Goal: Register for event/course

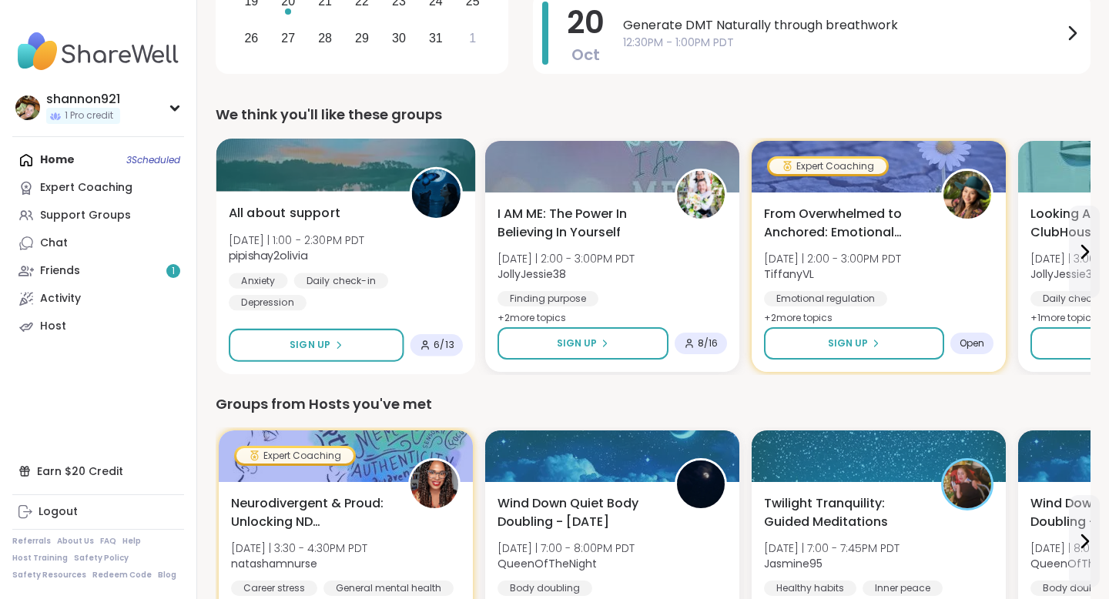
scroll to position [331, 0]
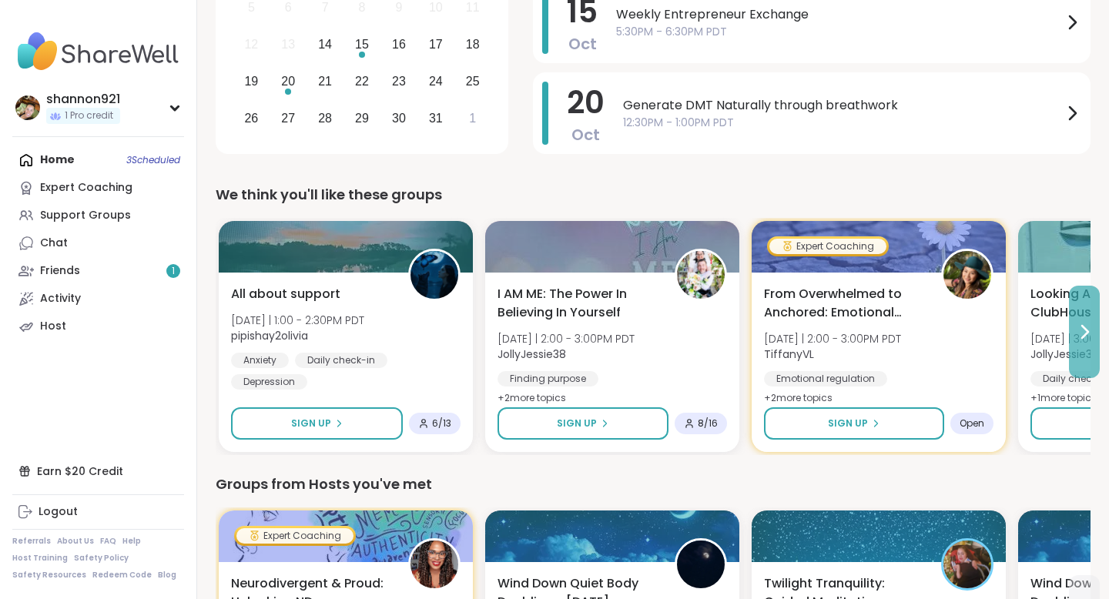
click at [884, 339] on icon at bounding box center [1084, 332] width 18 height 18
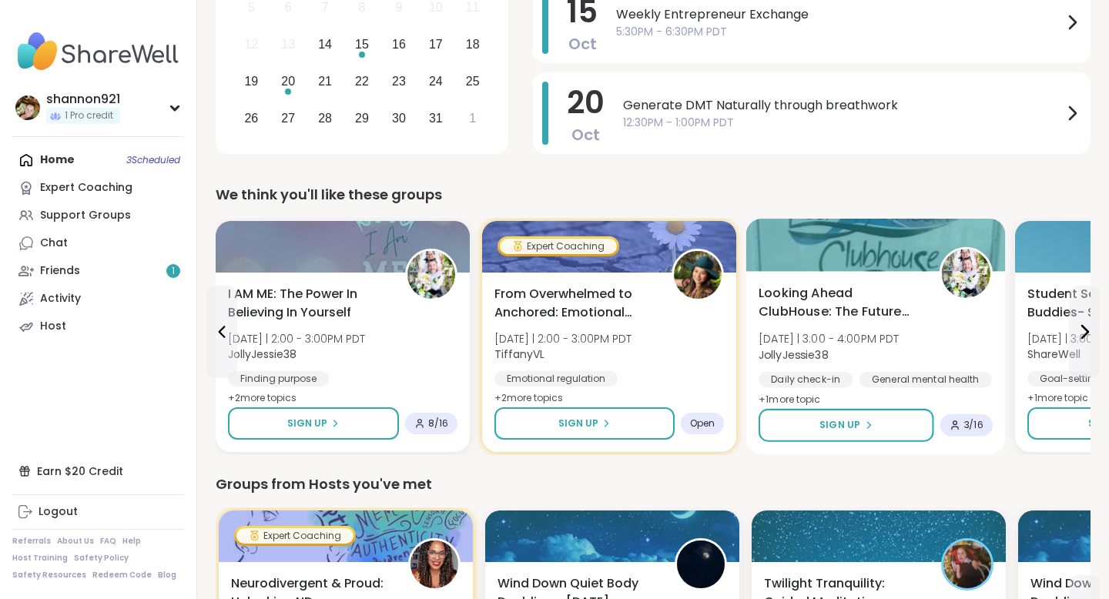
click at [884, 316] on span "Looking Ahead ClubHouse: The Future Awaits You !" at bounding box center [840, 303] width 163 height 38
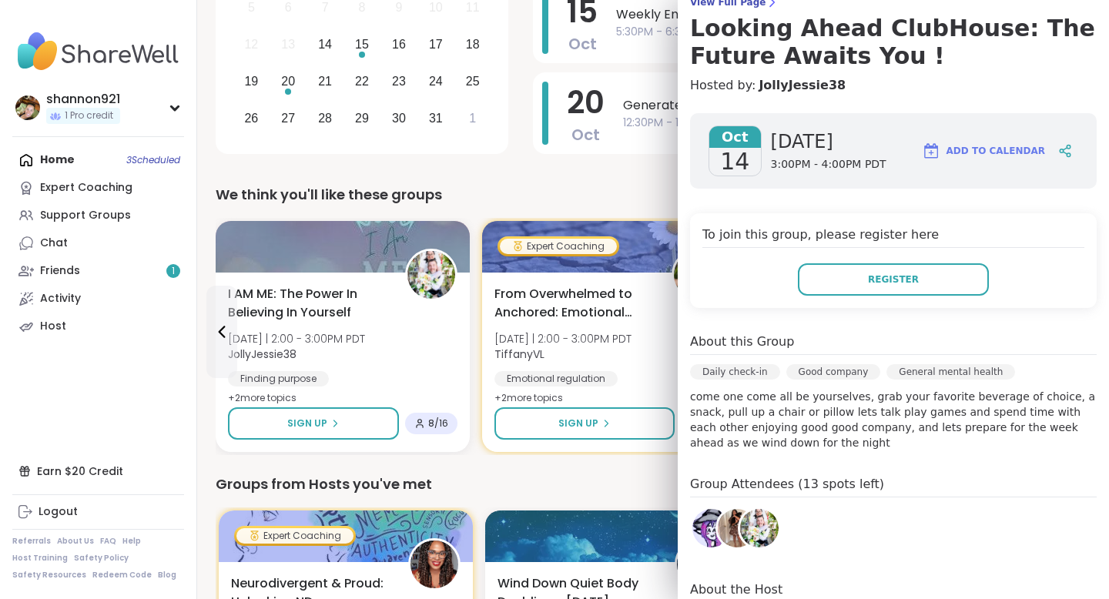
scroll to position [140, 0]
click at [648, 199] on div "We think you'll like these groups" at bounding box center [653, 195] width 875 height 22
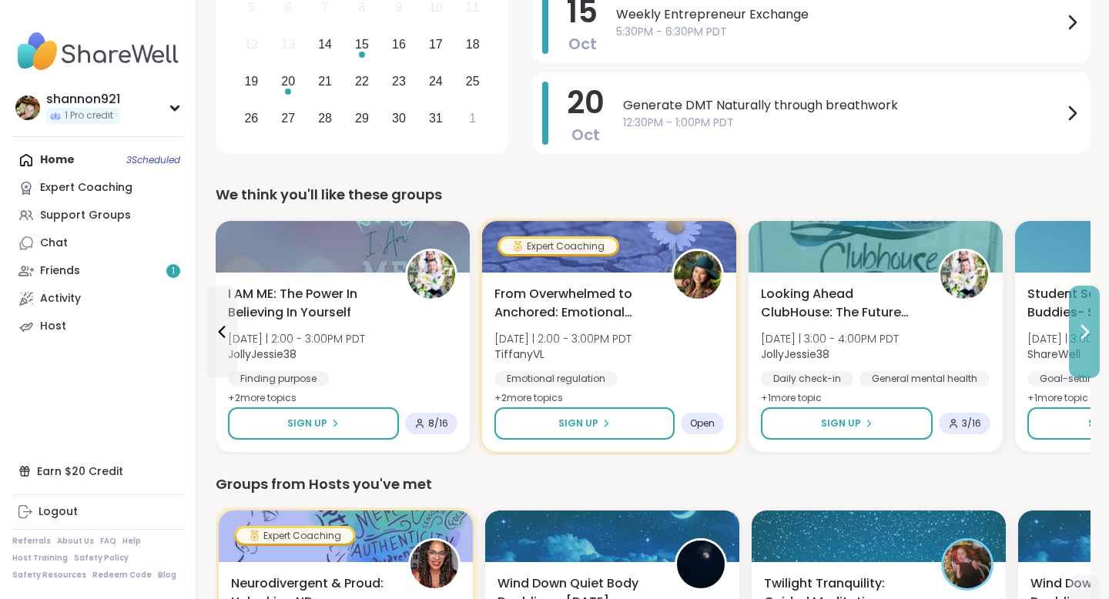
click at [884, 334] on icon at bounding box center [1085, 332] width 6 height 12
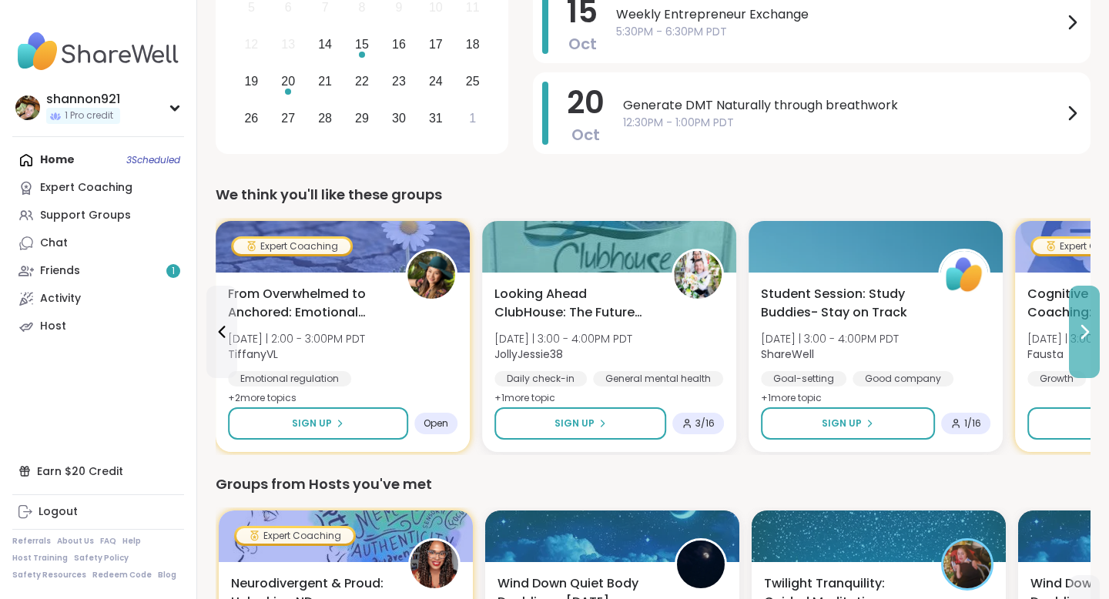
click at [884, 334] on icon at bounding box center [1085, 332] width 6 height 12
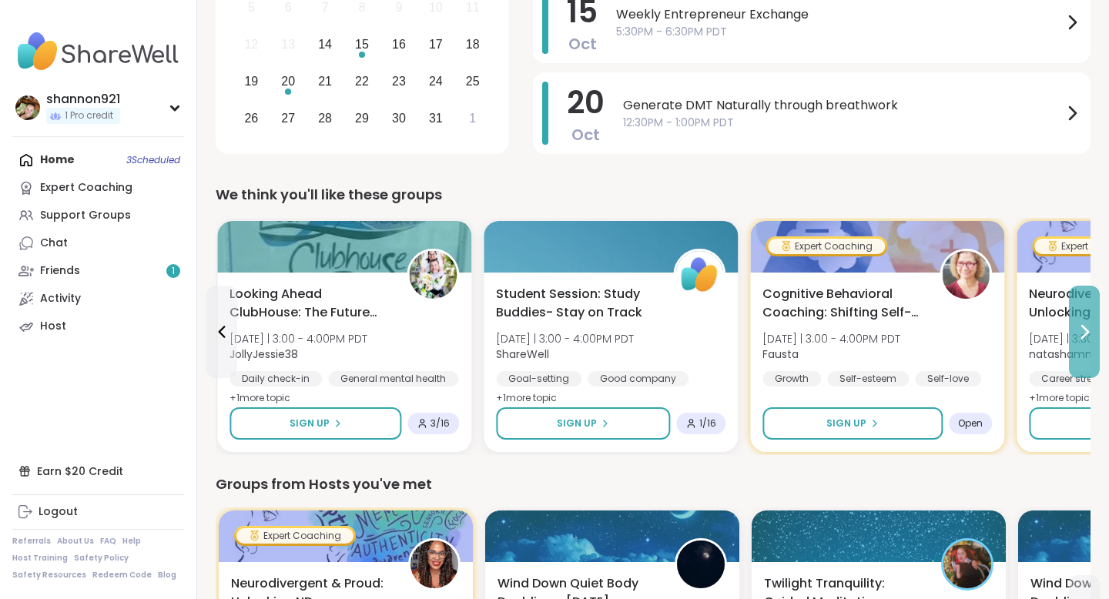
click at [884, 334] on icon at bounding box center [1085, 332] width 6 height 12
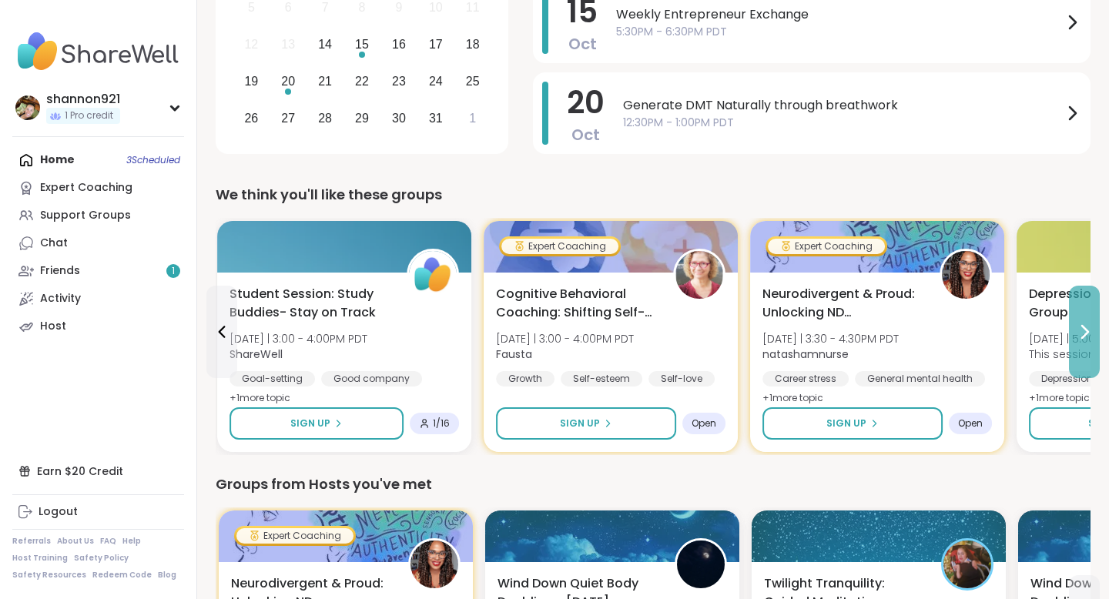
click at [884, 334] on icon at bounding box center [1085, 332] width 6 height 12
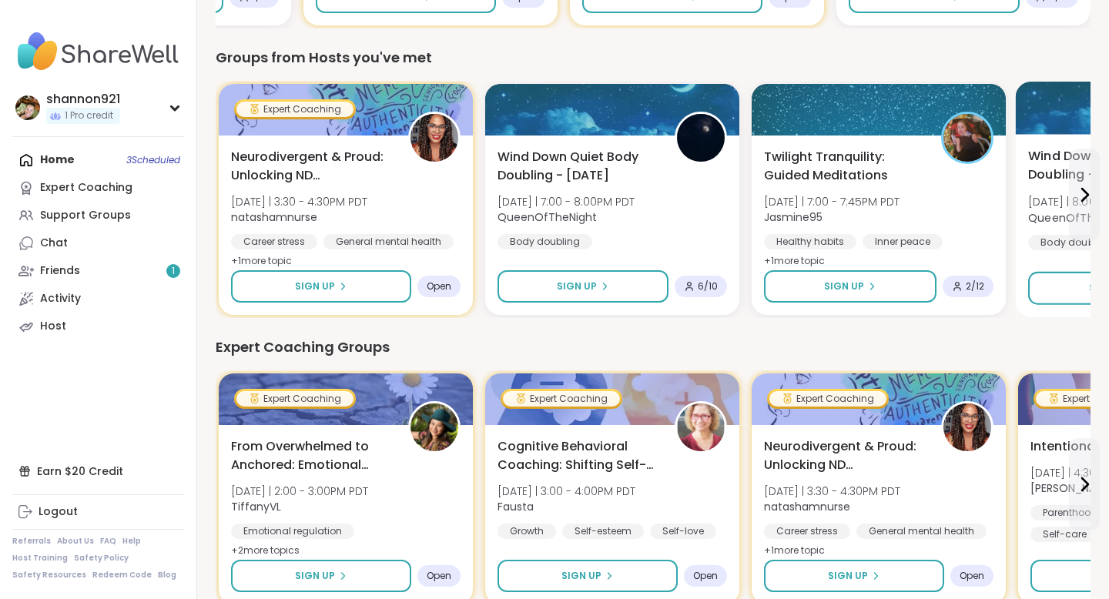
scroll to position [761, 0]
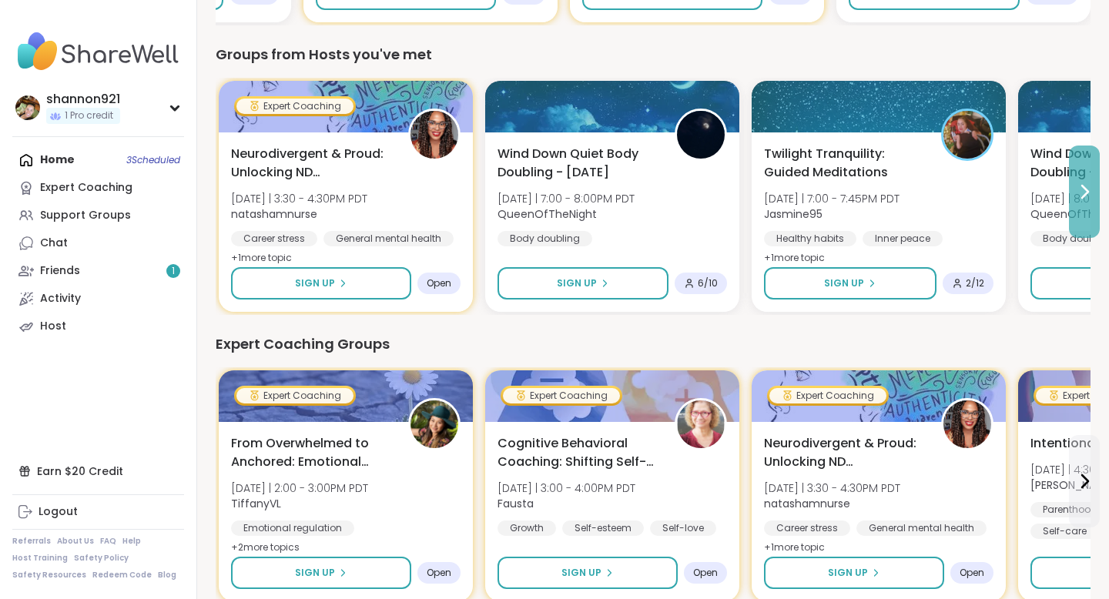
click at [884, 208] on button at bounding box center [1084, 192] width 31 height 92
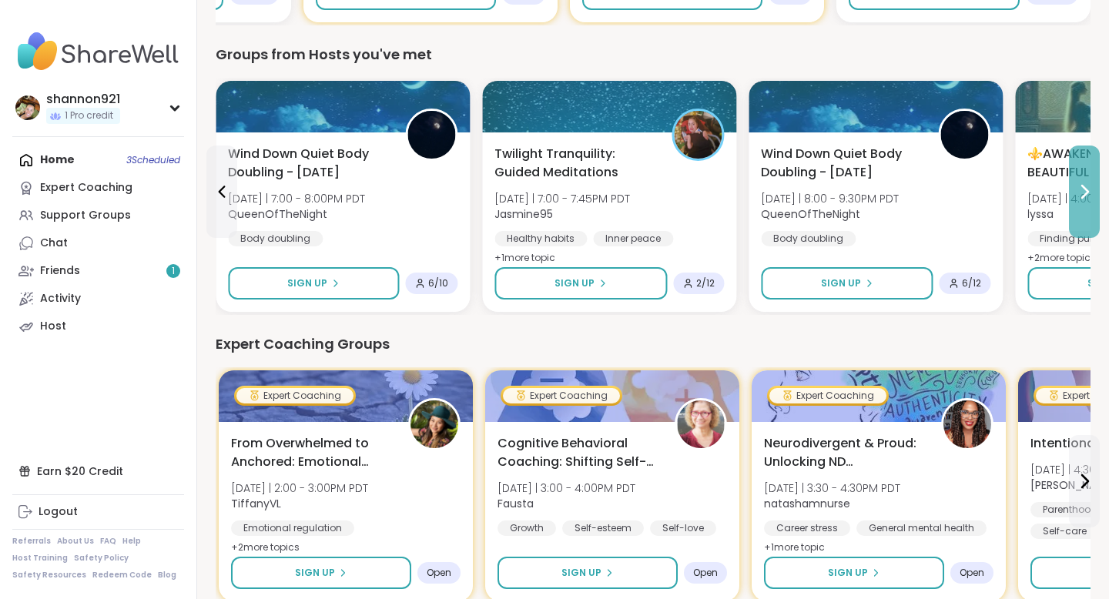
click at [884, 208] on button at bounding box center [1084, 192] width 31 height 92
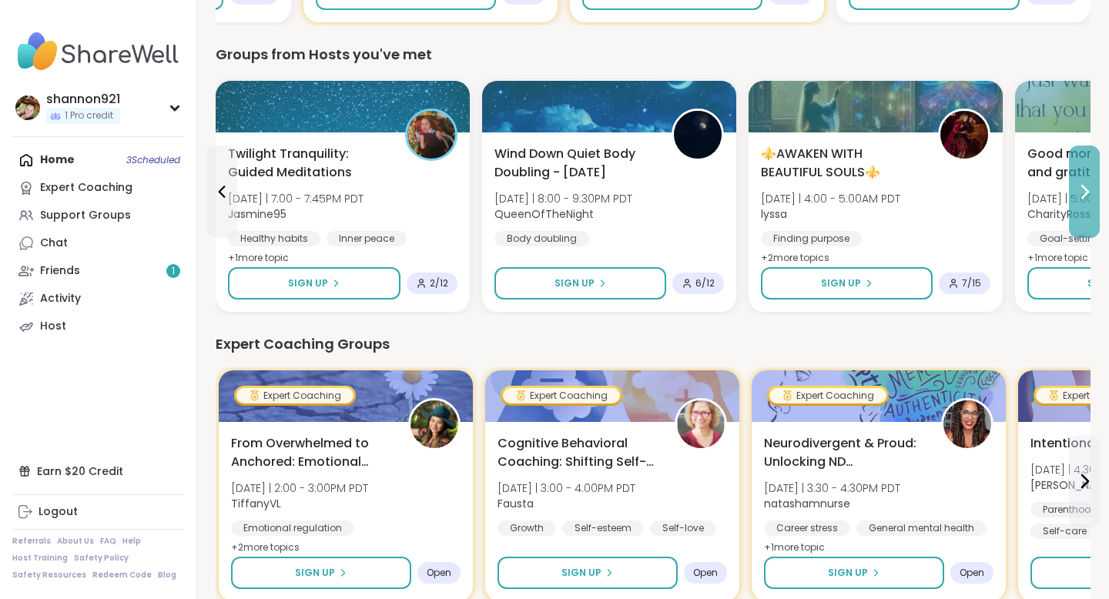
click at [884, 208] on button at bounding box center [1084, 192] width 31 height 92
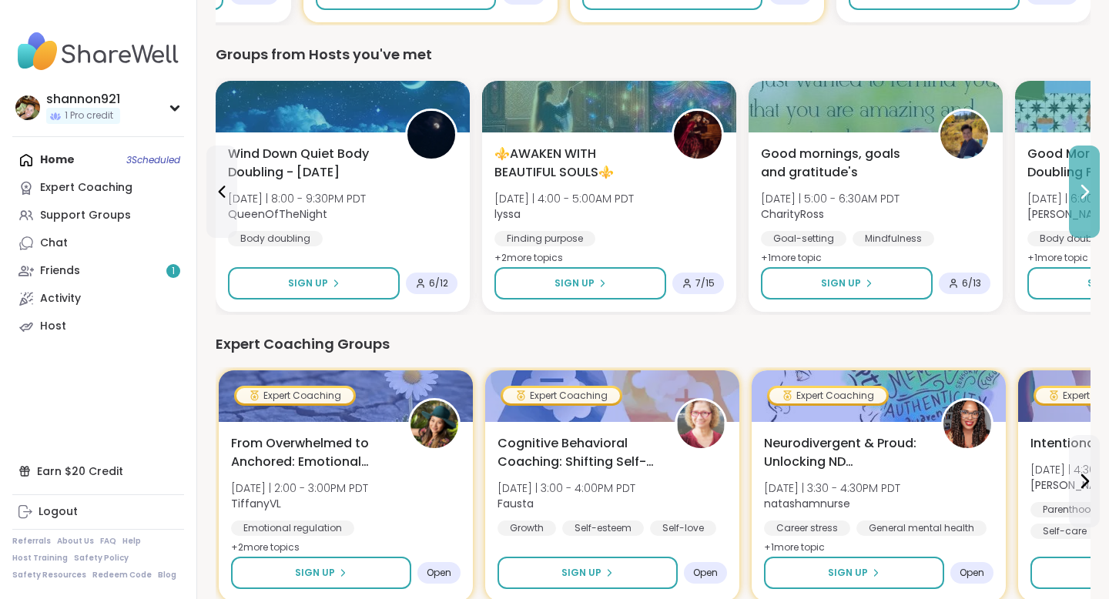
click at [884, 208] on button at bounding box center [1084, 192] width 31 height 92
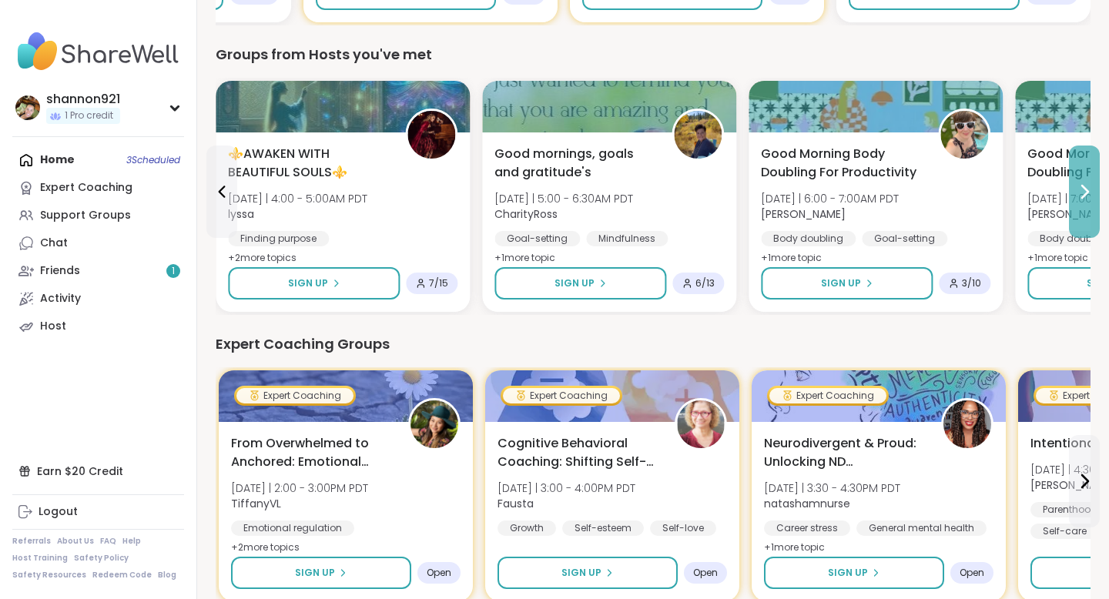
click at [884, 208] on button at bounding box center [1084, 192] width 31 height 92
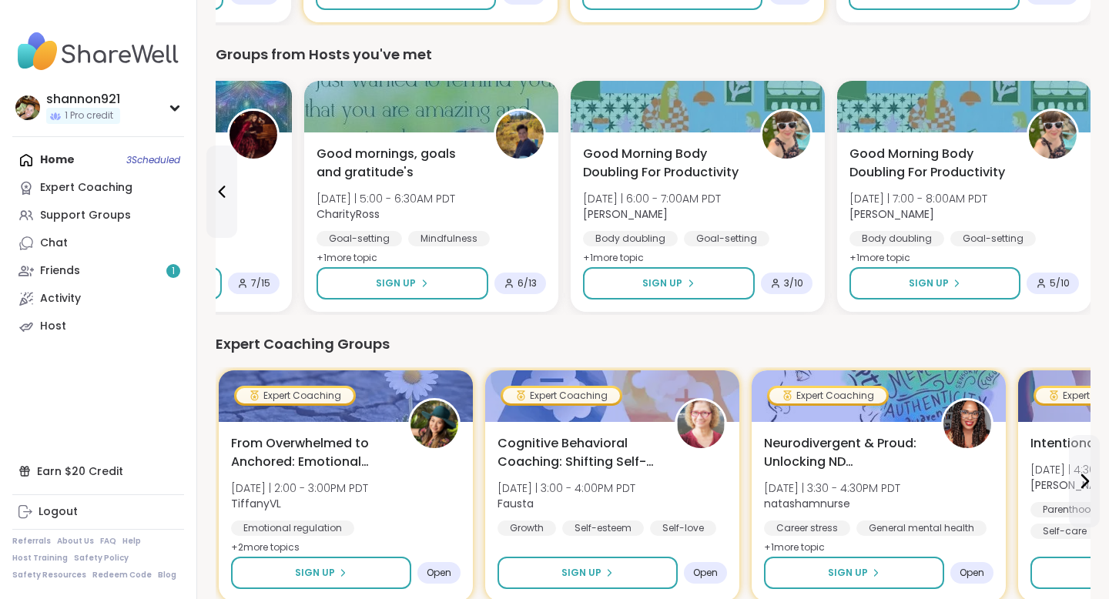
click at [884, 208] on div "Good Morning Body Doubling For Productivity [DATE] | 7:00 - 8:00AM PDT [PERSON_…" at bounding box center [964, 221] width 254 height 179
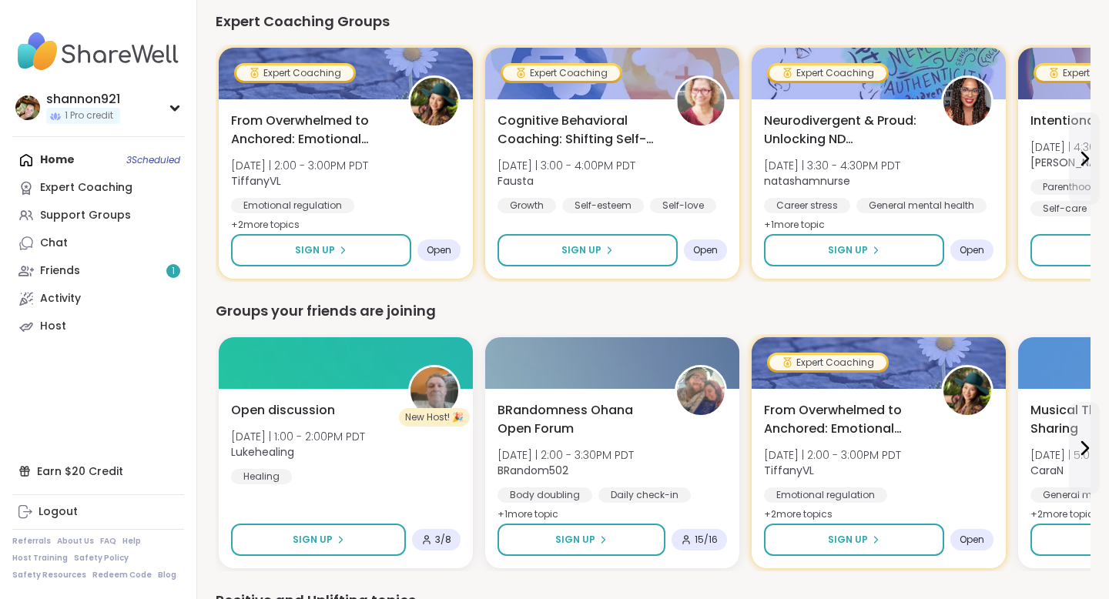
scroll to position [1313, 0]
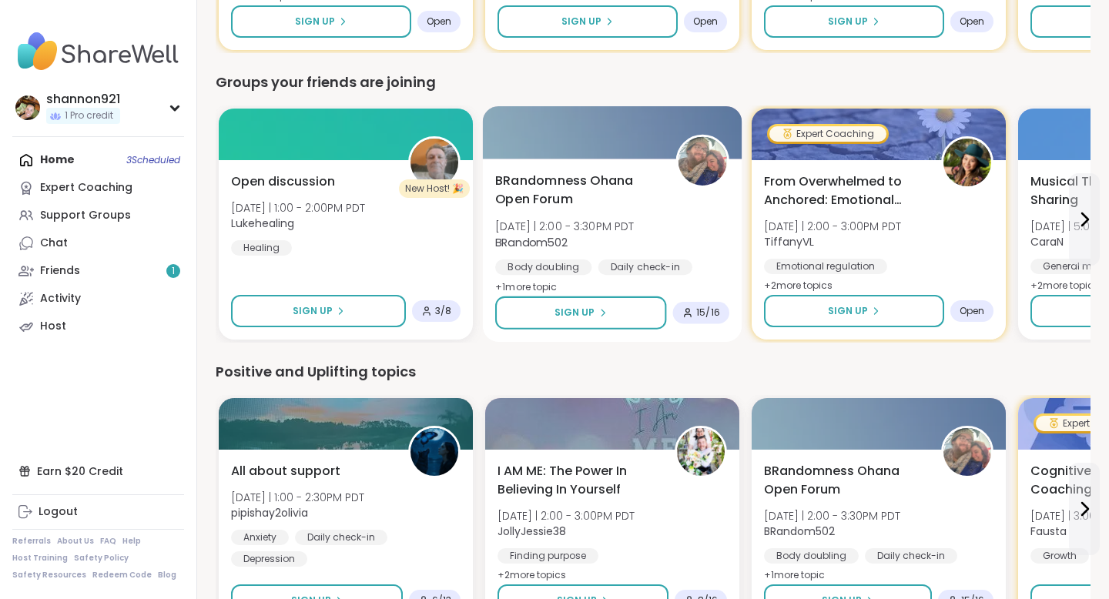
click at [643, 210] on div "BRandomness Ohana Open Forum [DATE] | 2:00 - 3:30PM PDT BRandom502 Body doublin…" at bounding box center [612, 235] width 234 height 126
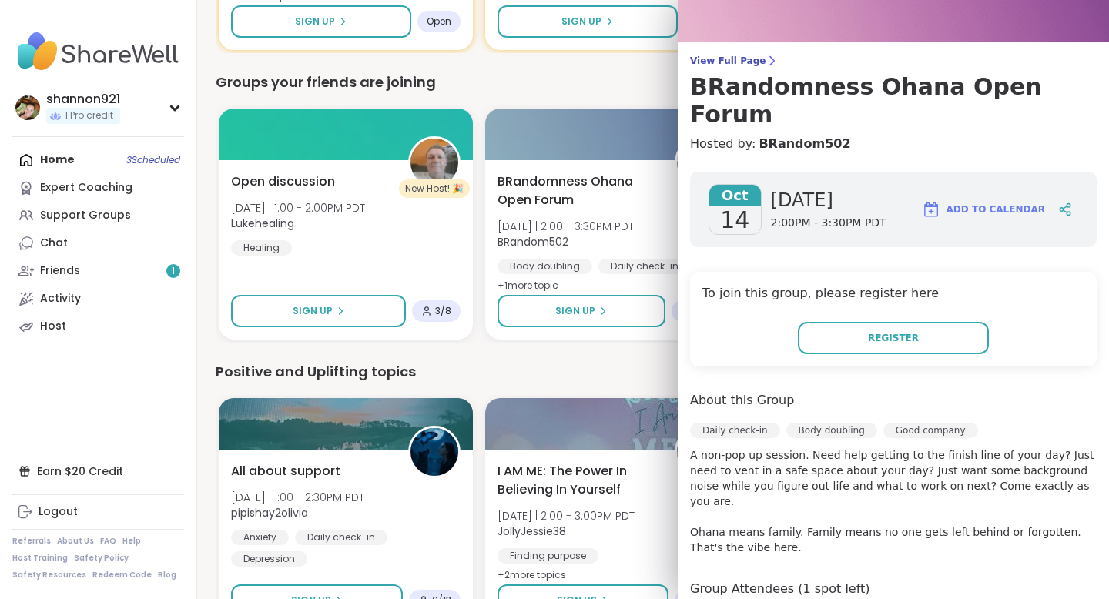
scroll to position [52, 0]
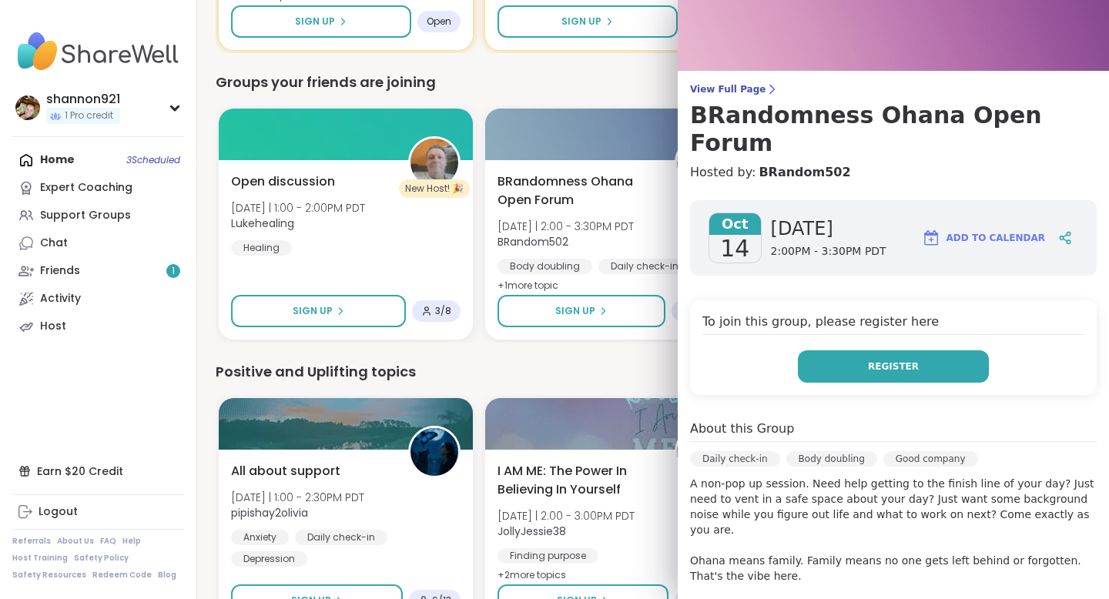
click at [841, 350] on button "Register" at bounding box center [893, 366] width 191 height 32
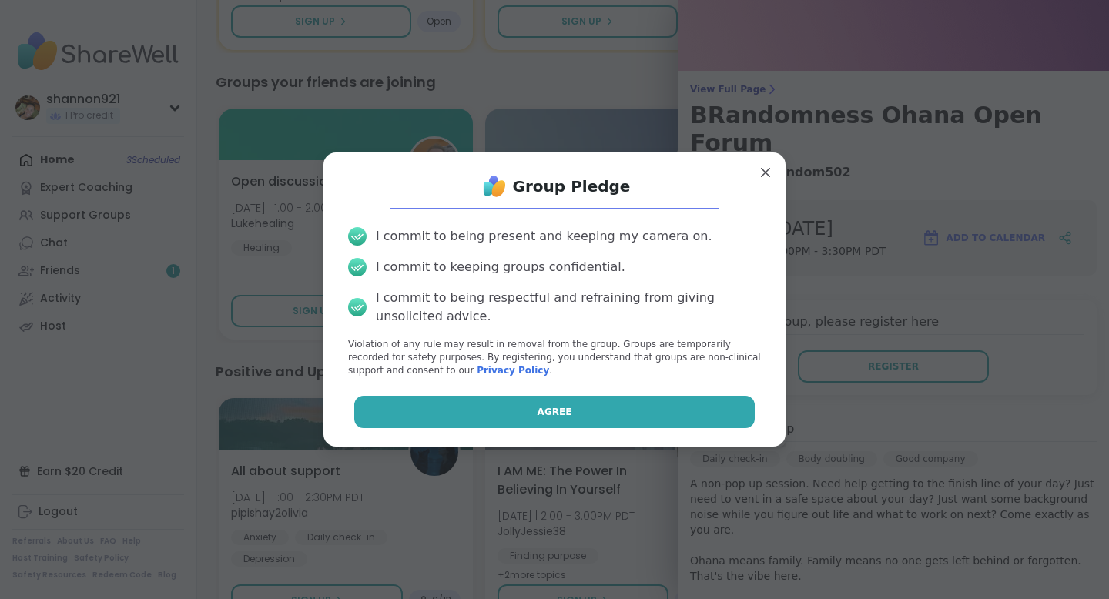
click at [684, 404] on button "Agree" at bounding box center [554, 412] width 401 height 32
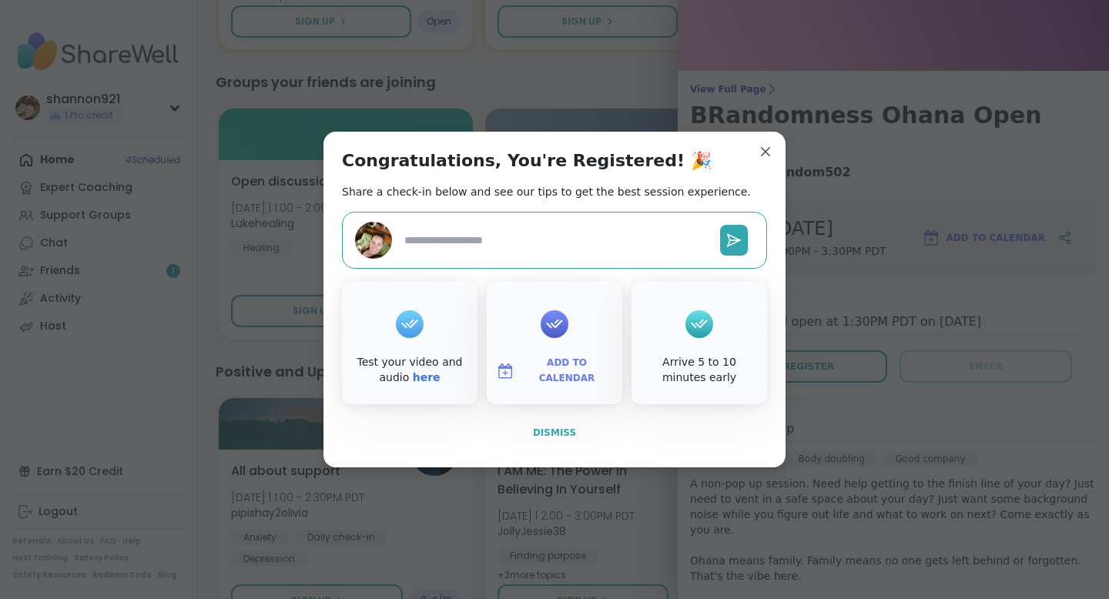
click at [555, 428] on span "Dismiss" at bounding box center [554, 433] width 43 height 11
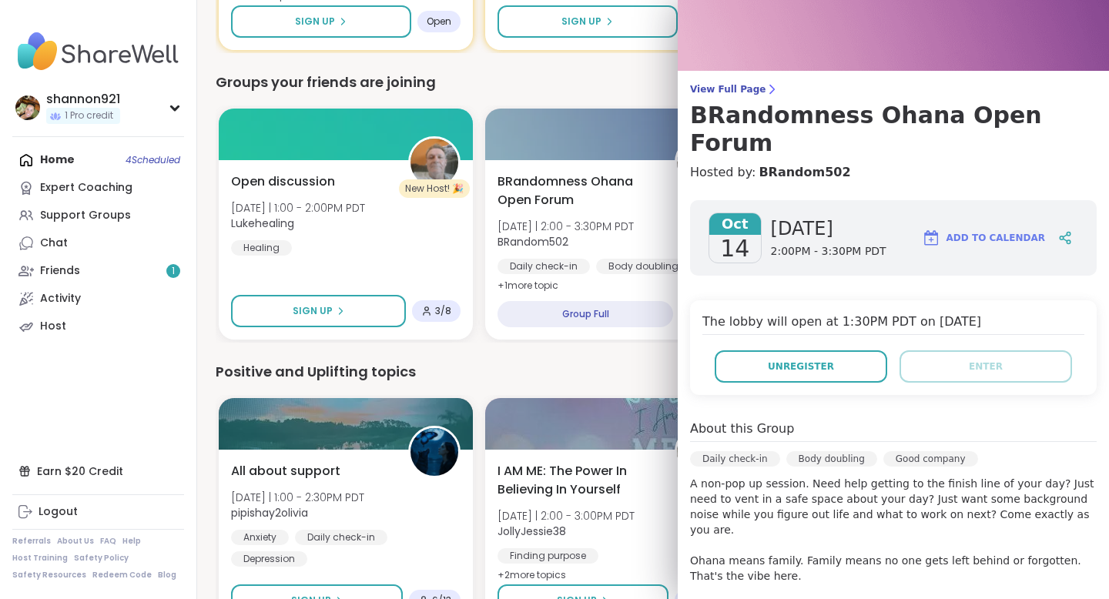
click at [558, 368] on div "Positive and Uplifting topics" at bounding box center [653, 372] width 875 height 22
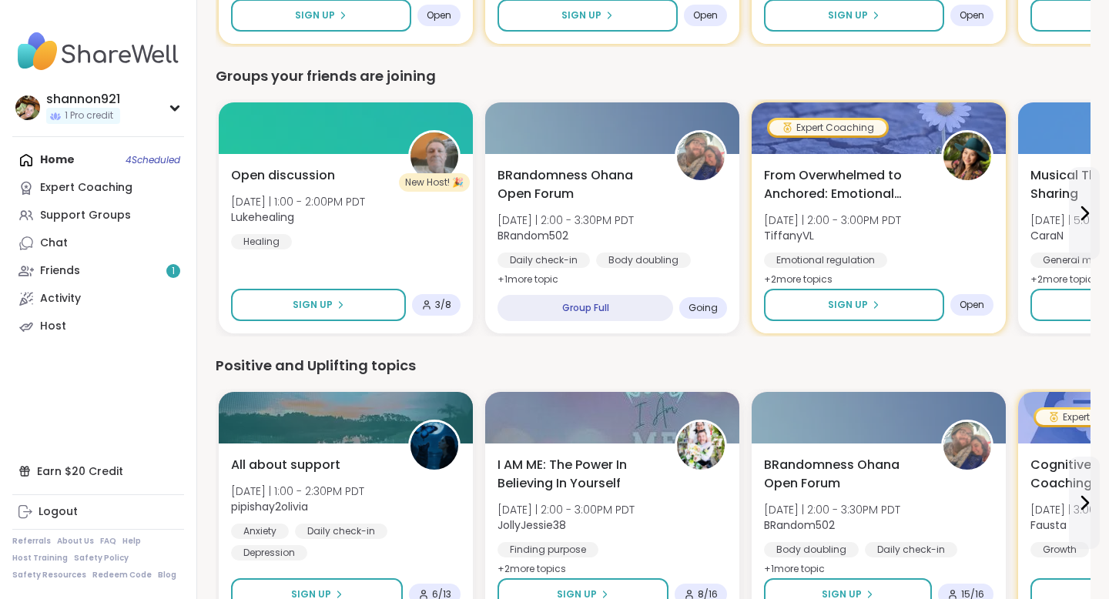
scroll to position [1324, 0]
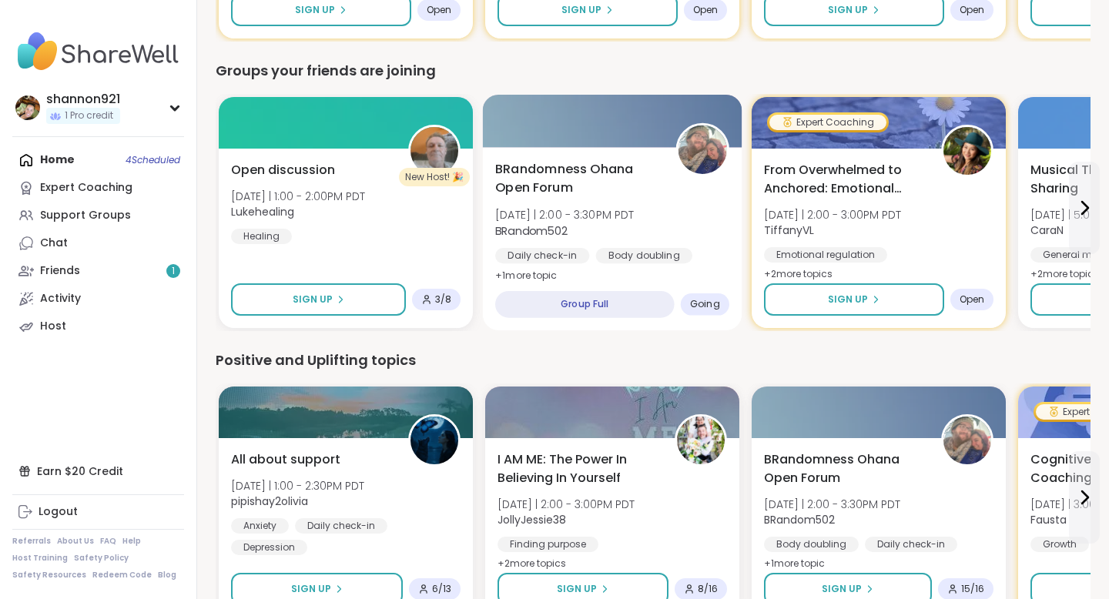
click at [668, 190] on div "BRandomness Ohana Open Forum [DATE] | 2:00 - 3:30PM PDT BRandom502 Daily check-…" at bounding box center [612, 223] width 234 height 126
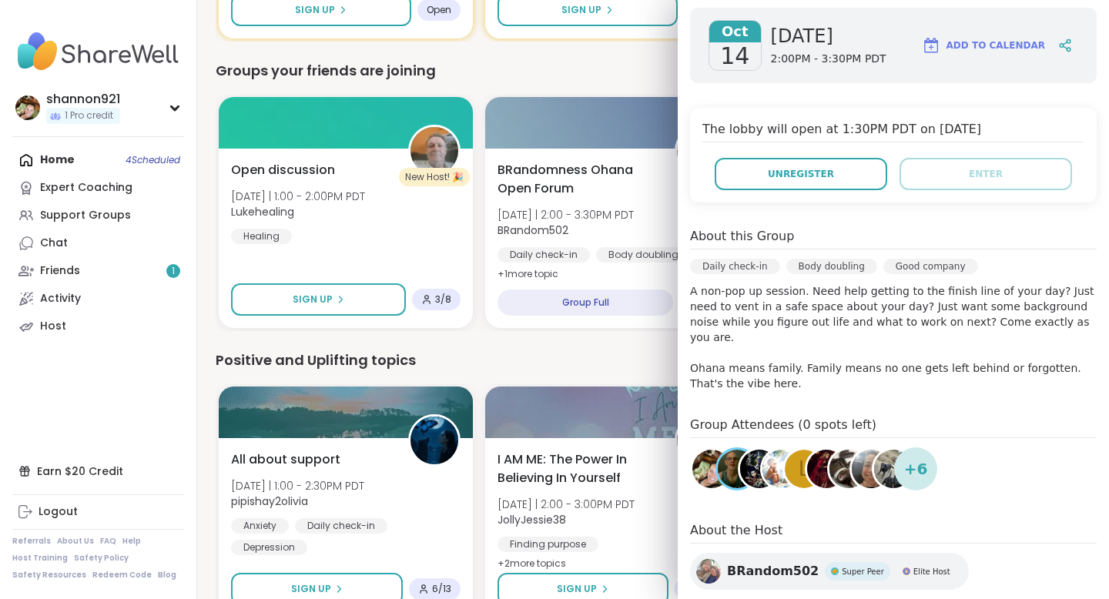
scroll to position [250, 0]
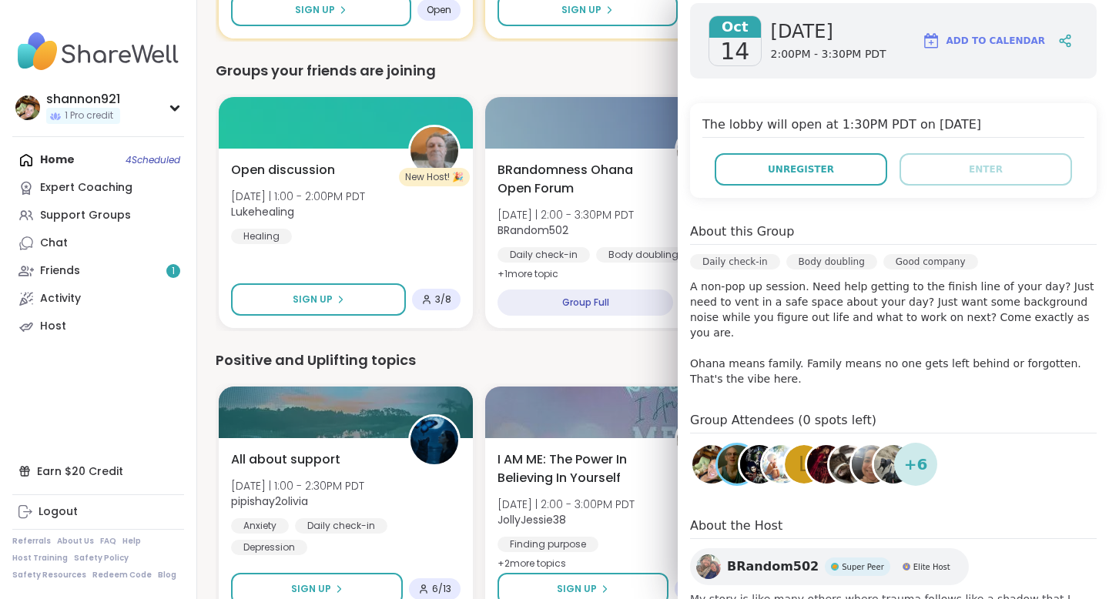
click at [599, 384] on div "All about support [DATE] | 1:00 - 2:30PM PDT pipishay2olivia Anxiety Daily chec…" at bounding box center [653, 502] width 875 height 237
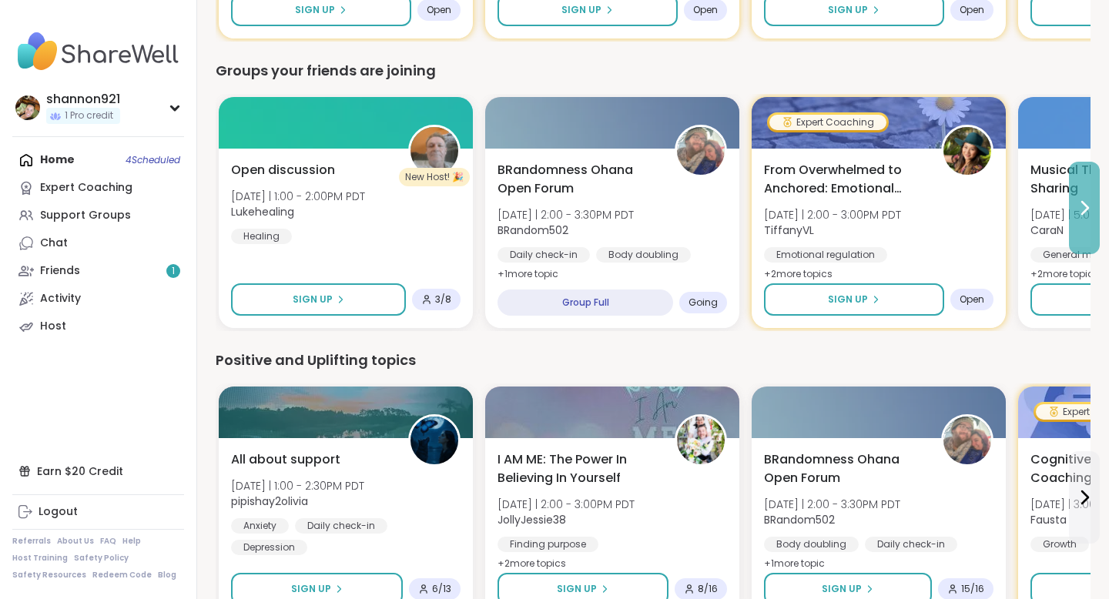
click at [884, 186] on button at bounding box center [1084, 208] width 31 height 92
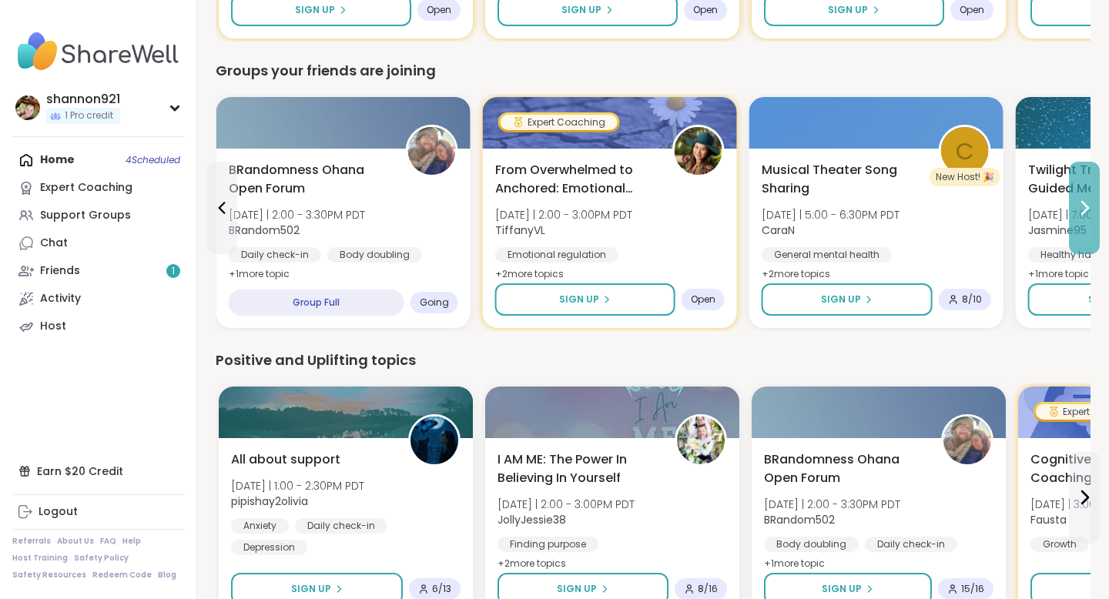
click at [884, 186] on button at bounding box center [1084, 208] width 31 height 92
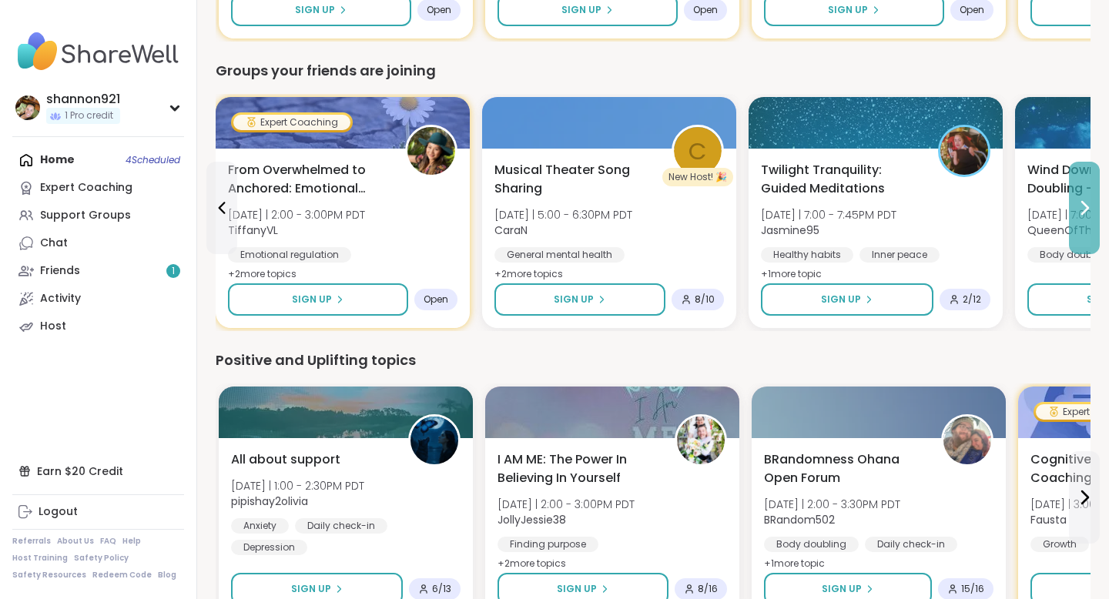
click at [884, 186] on button at bounding box center [1084, 208] width 31 height 92
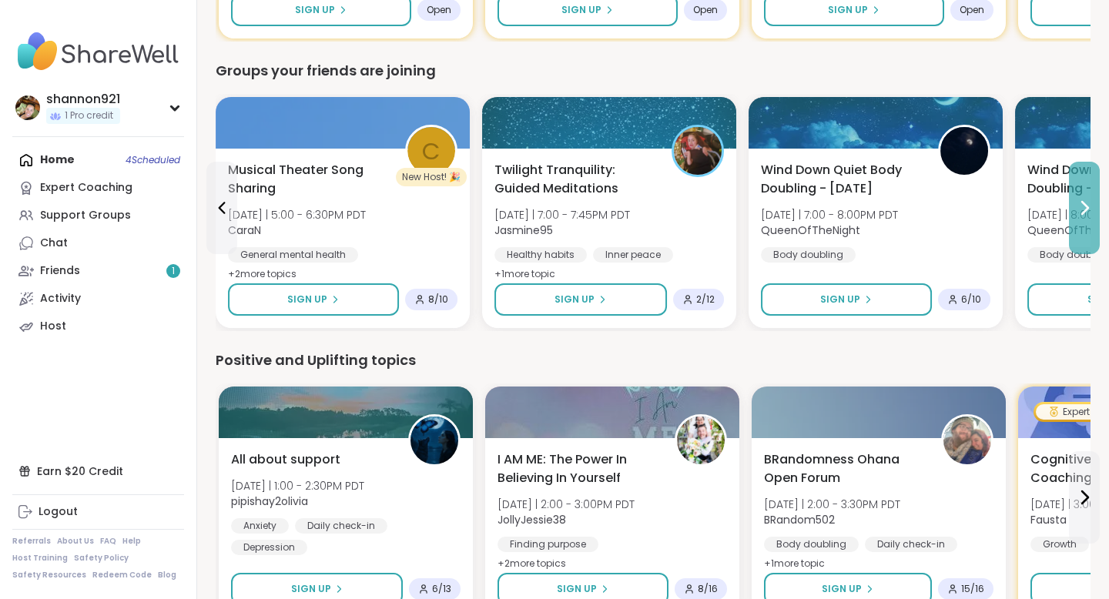
click at [884, 186] on button at bounding box center [1084, 208] width 31 height 92
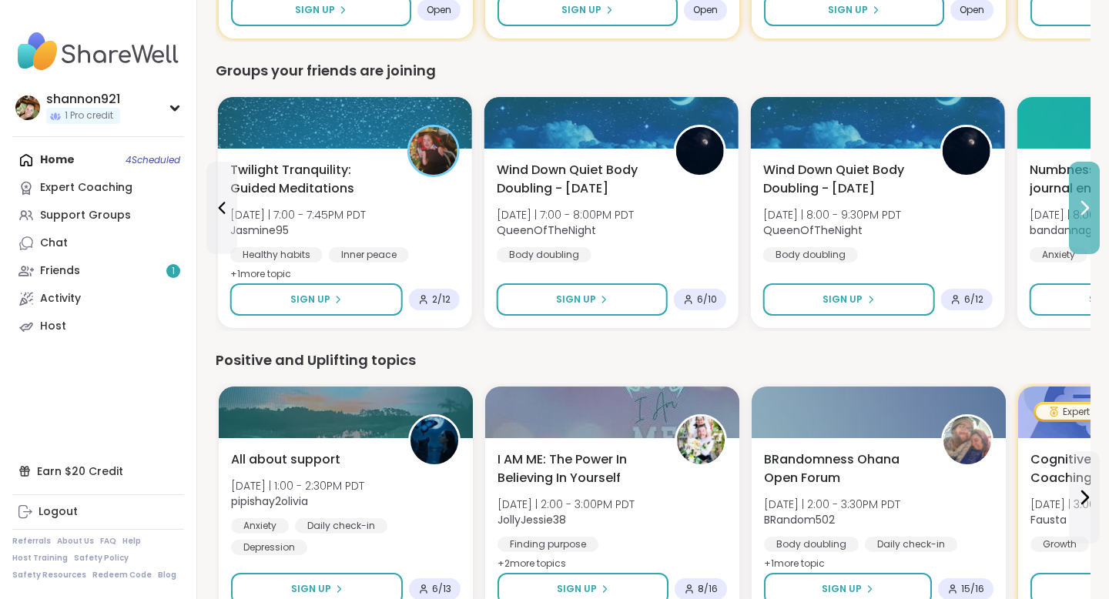
click at [884, 186] on button at bounding box center [1084, 208] width 31 height 92
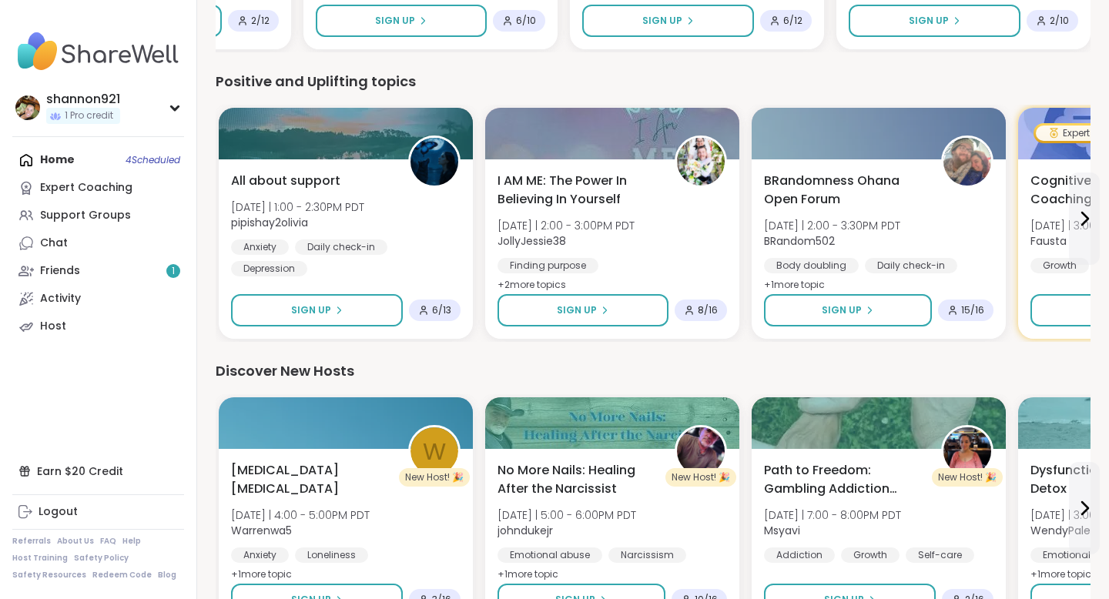
scroll to position [1615, 0]
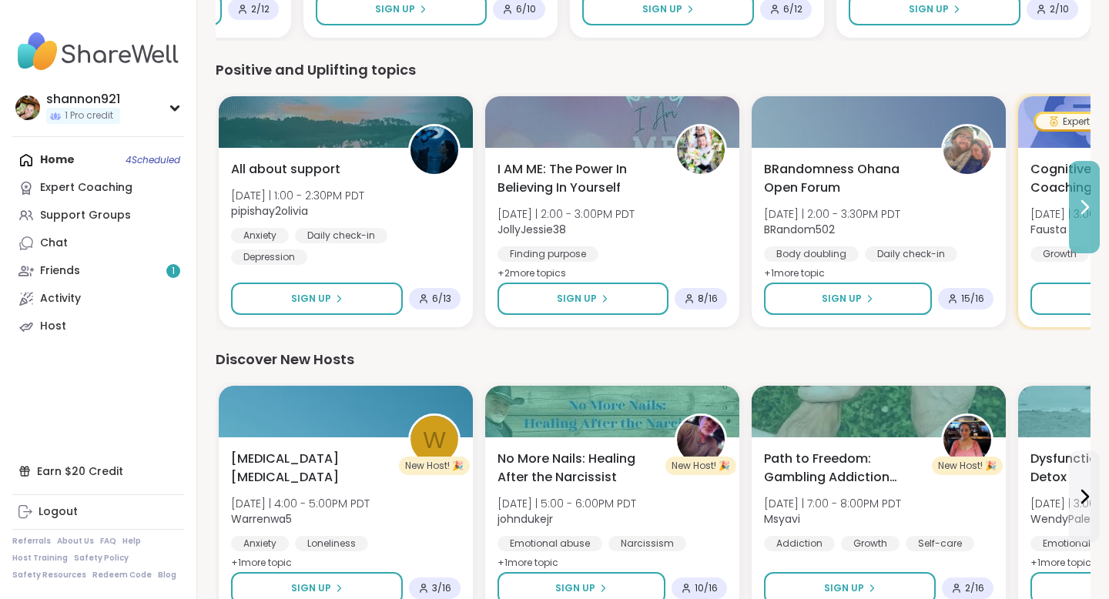
click at [884, 206] on icon at bounding box center [1084, 207] width 18 height 18
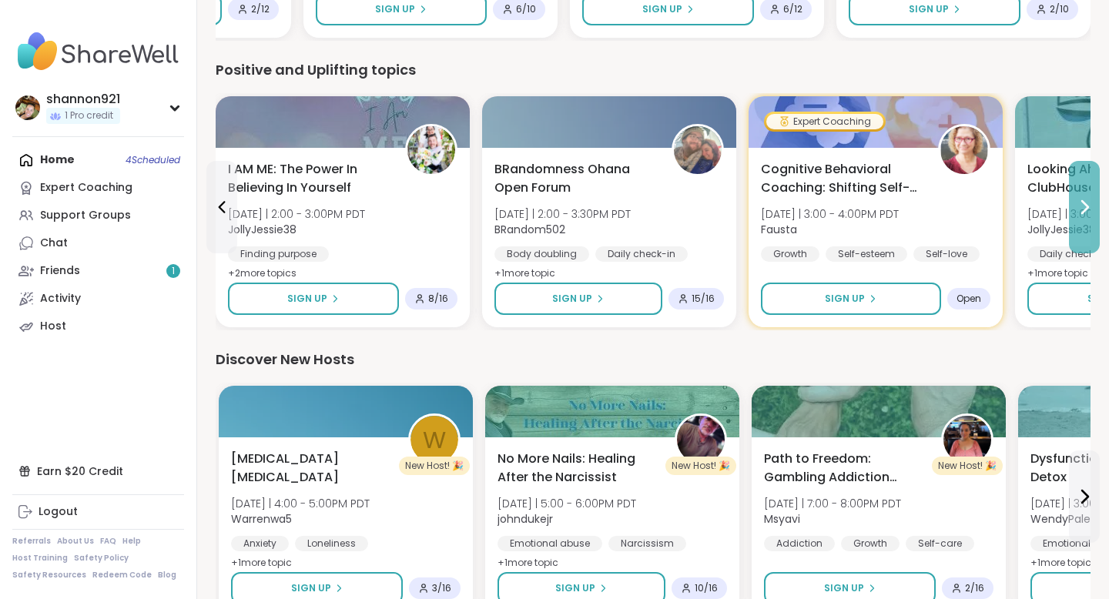
click at [884, 210] on button at bounding box center [1084, 207] width 31 height 92
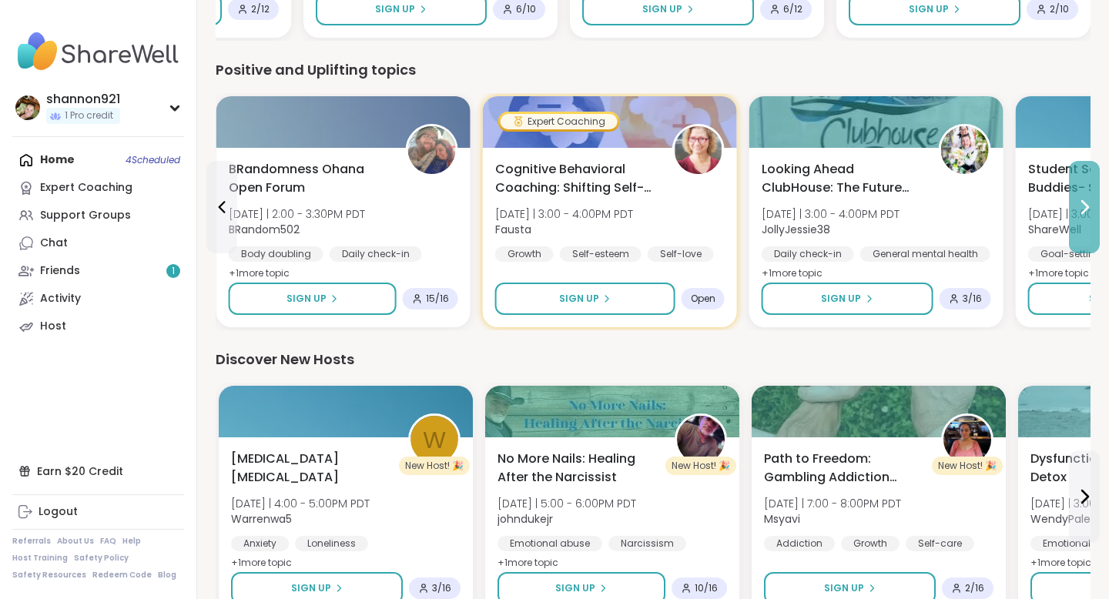
click at [884, 210] on button at bounding box center [1084, 207] width 31 height 92
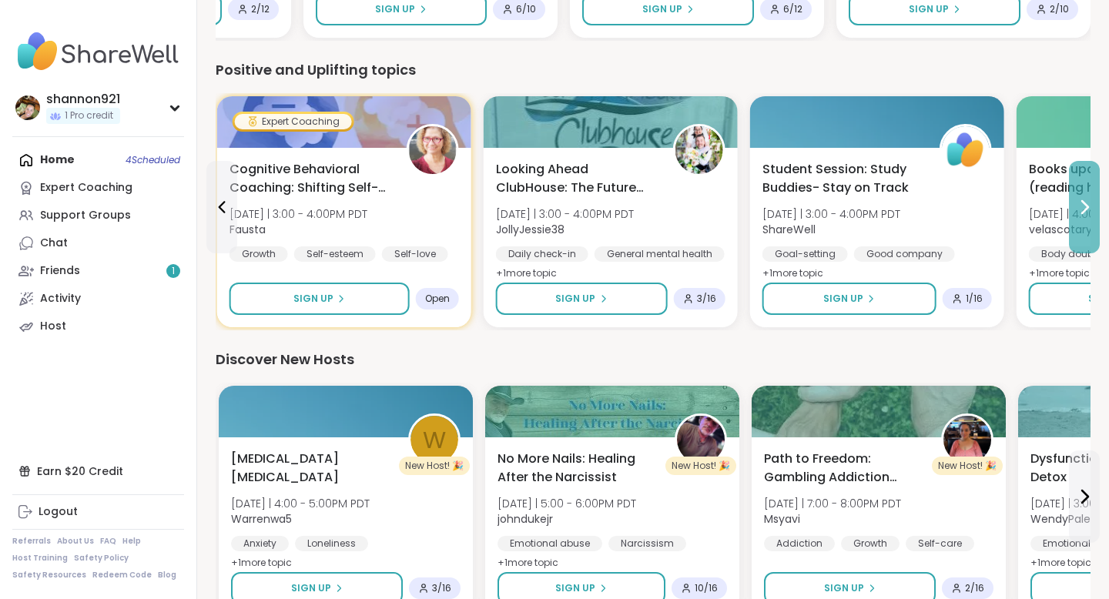
click at [884, 210] on button at bounding box center [1084, 207] width 31 height 92
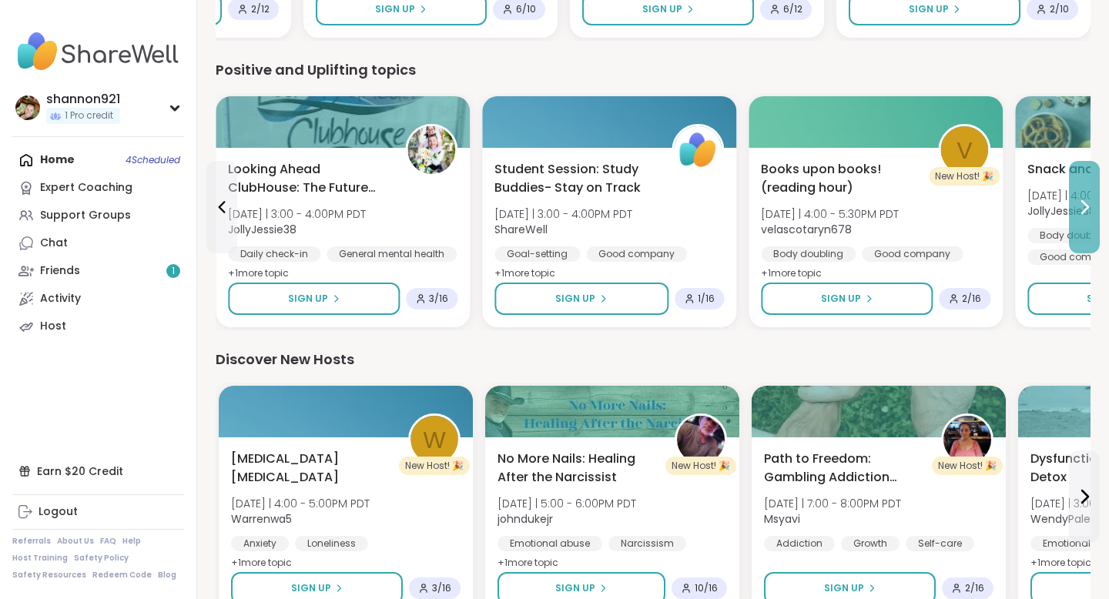
click at [884, 210] on button at bounding box center [1084, 207] width 31 height 92
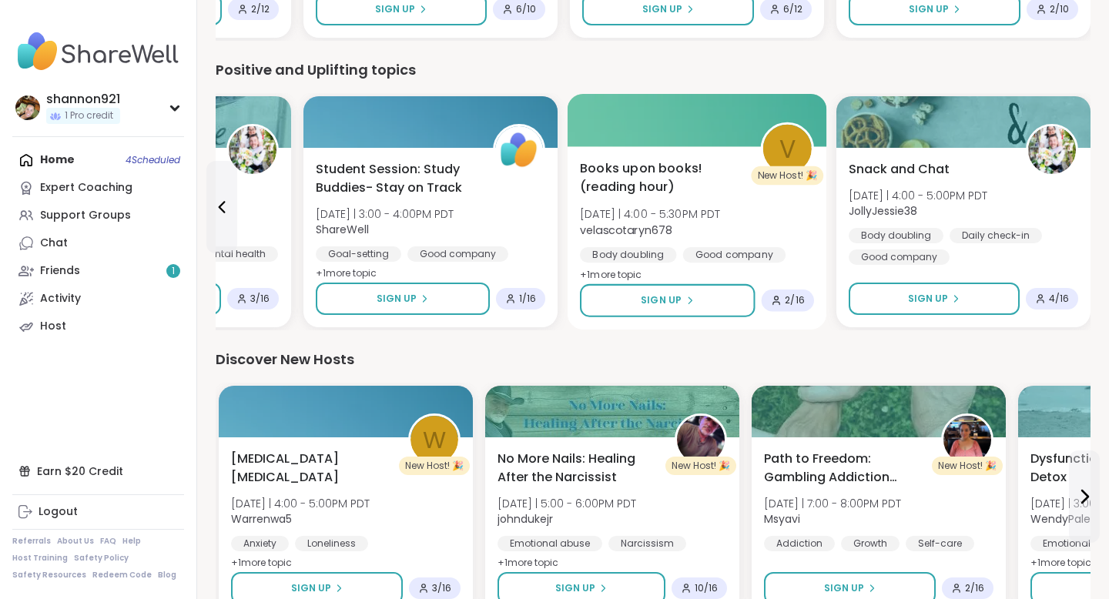
click at [763, 186] on div "Books upon books!(reading hour) [DATE] | 4:00 - 5:30PM PDT velascotaryn678 Body…" at bounding box center [697, 222] width 234 height 126
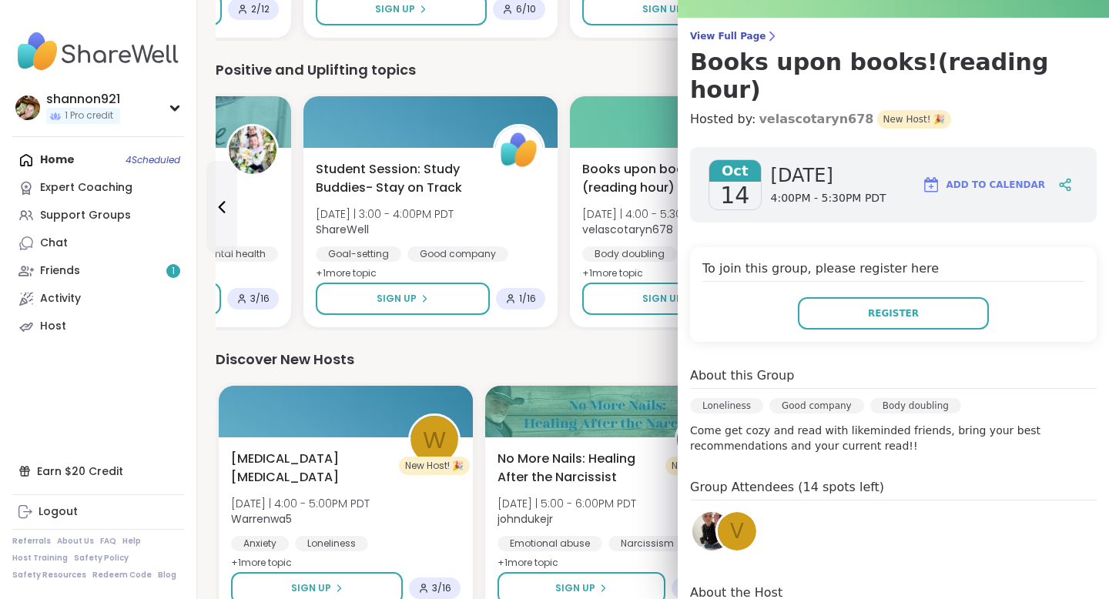
scroll to position [109, 0]
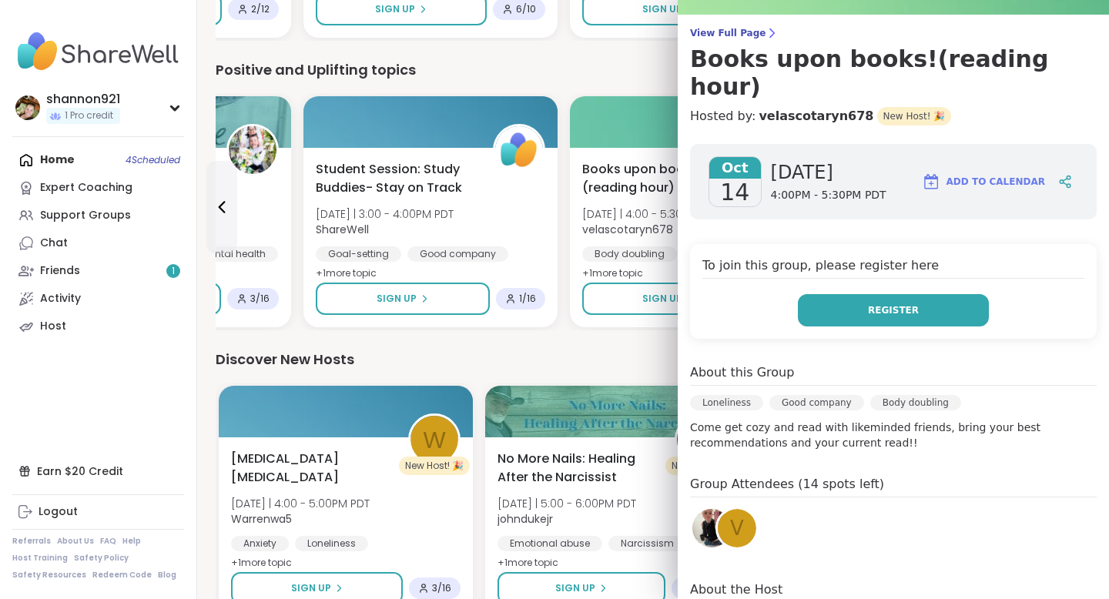
click at [850, 294] on button "Register" at bounding box center [893, 310] width 191 height 32
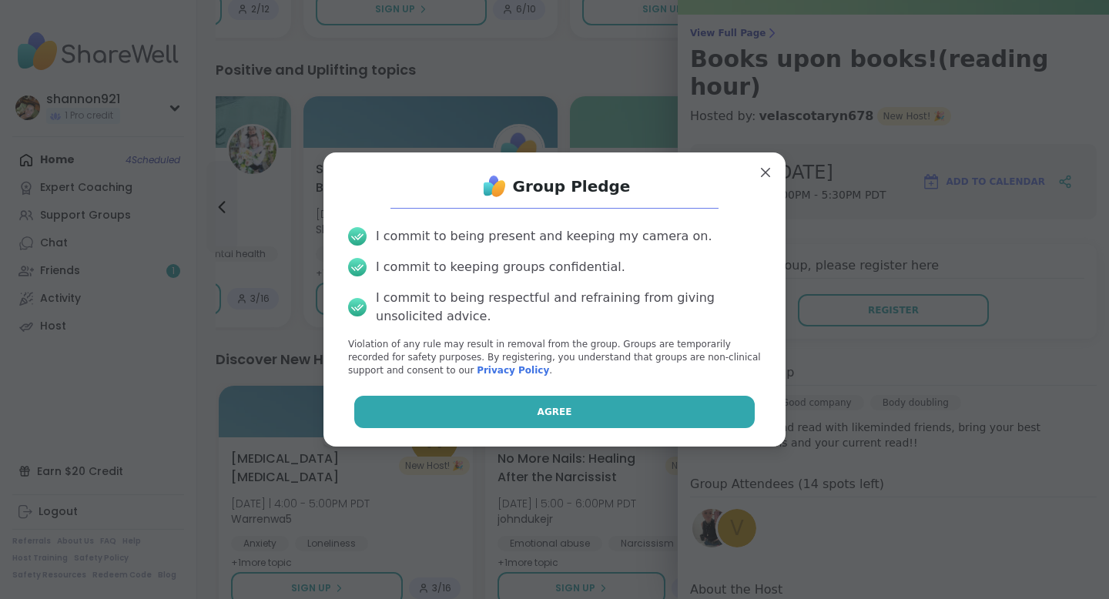
click at [659, 424] on button "Agree" at bounding box center [554, 412] width 401 height 32
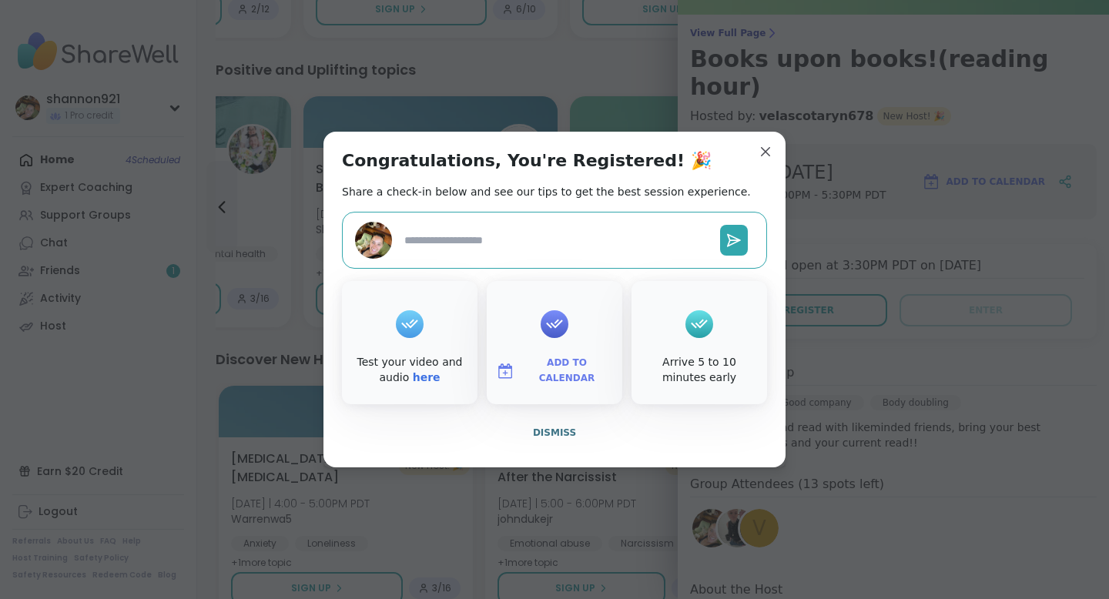
type textarea "*"
click at [550, 434] on span "Dismiss" at bounding box center [554, 433] width 43 height 11
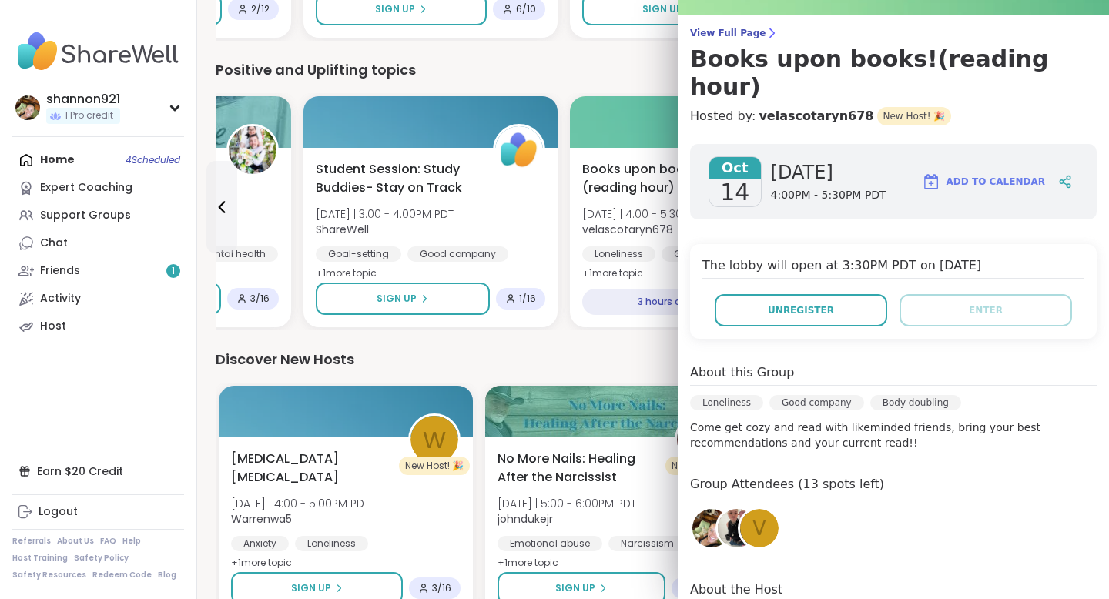
click at [525, 358] on div "Discover New Hosts" at bounding box center [653, 360] width 875 height 22
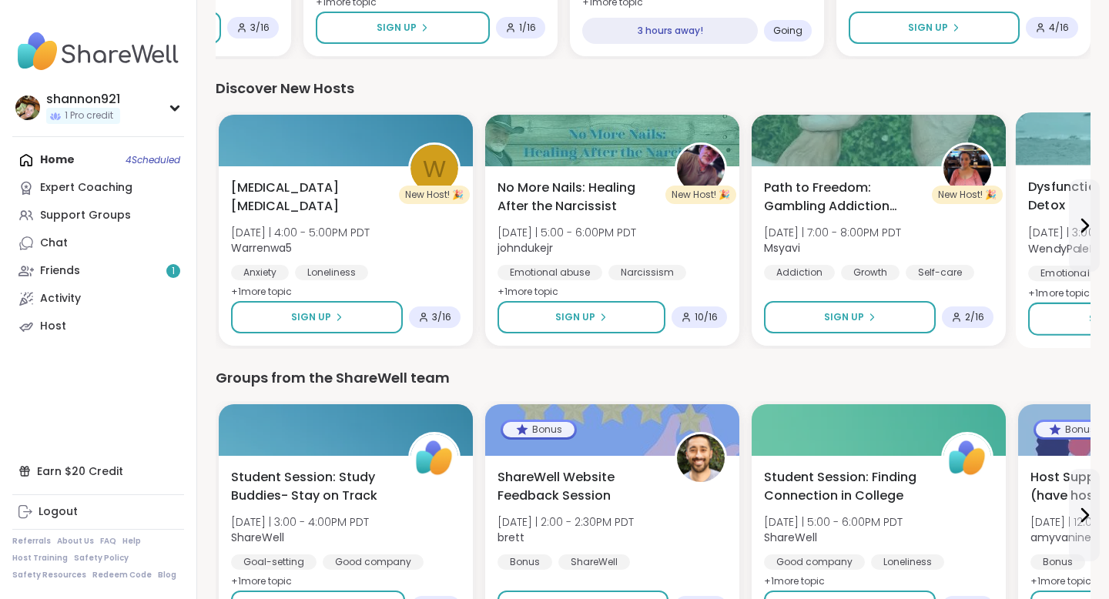
scroll to position [1890, 0]
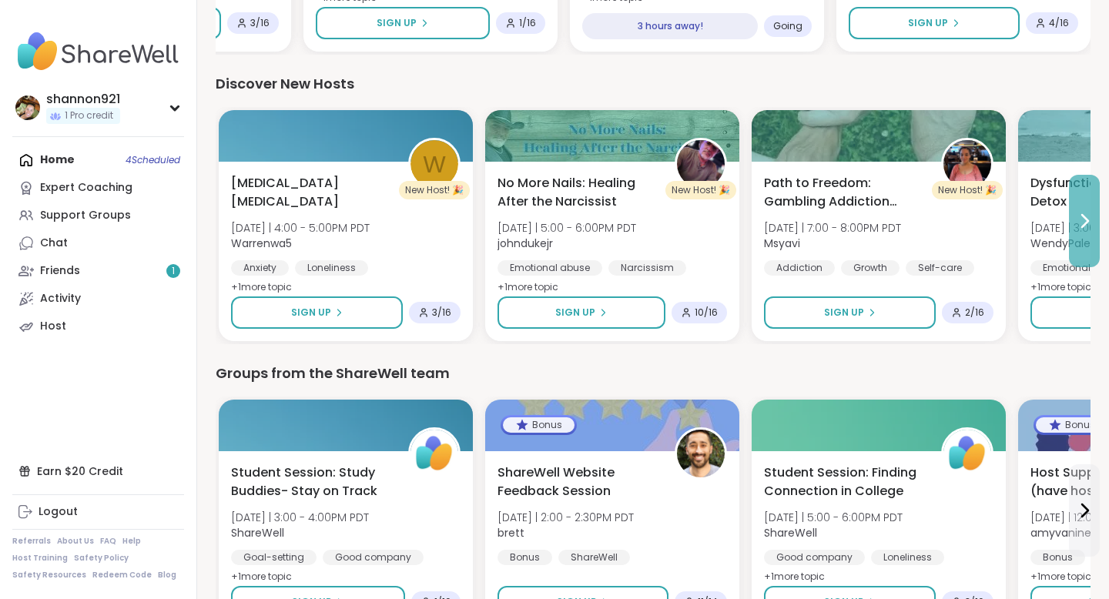
click at [884, 214] on icon at bounding box center [1084, 221] width 18 height 18
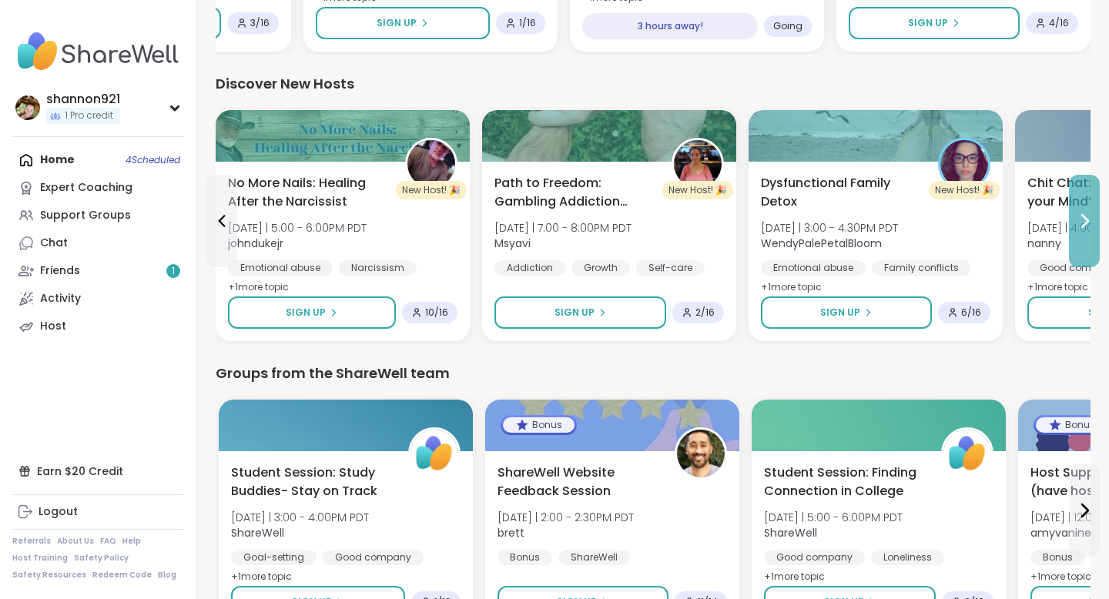
click at [884, 224] on icon at bounding box center [1084, 221] width 18 height 18
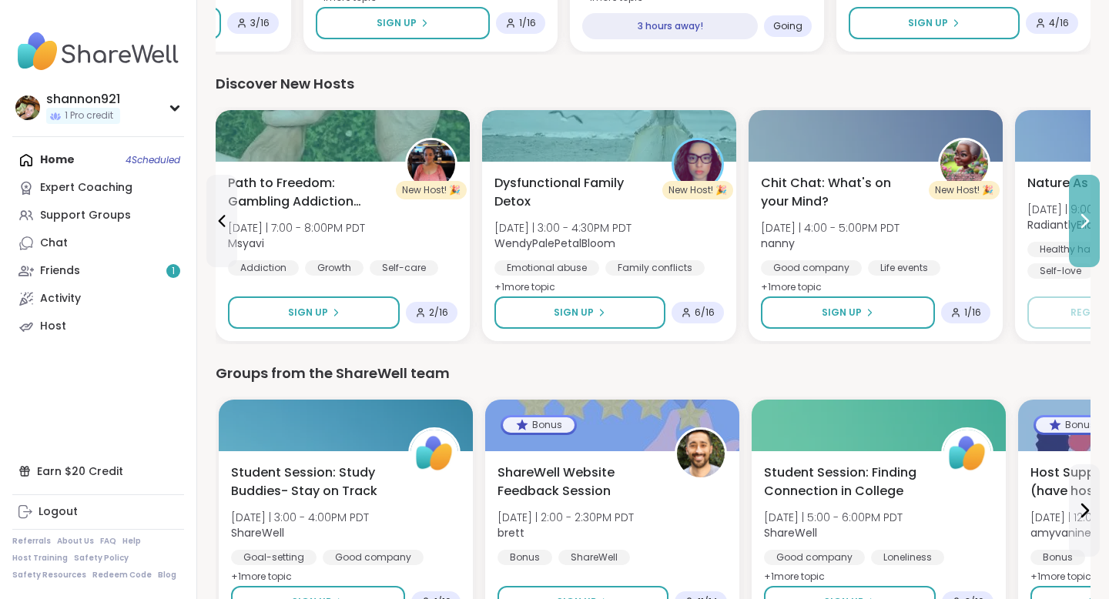
click at [884, 220] on button at bounding box center [1084, 221] width 31 height 92
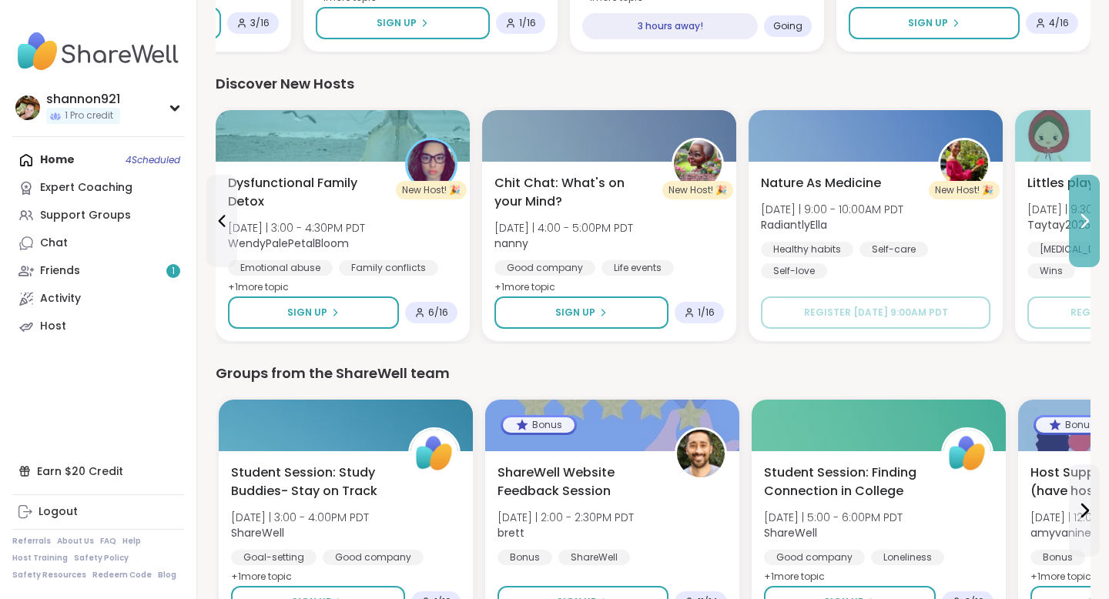
click at [884, 222] on icon at bounding box center [1084, 221] width 18 height 18
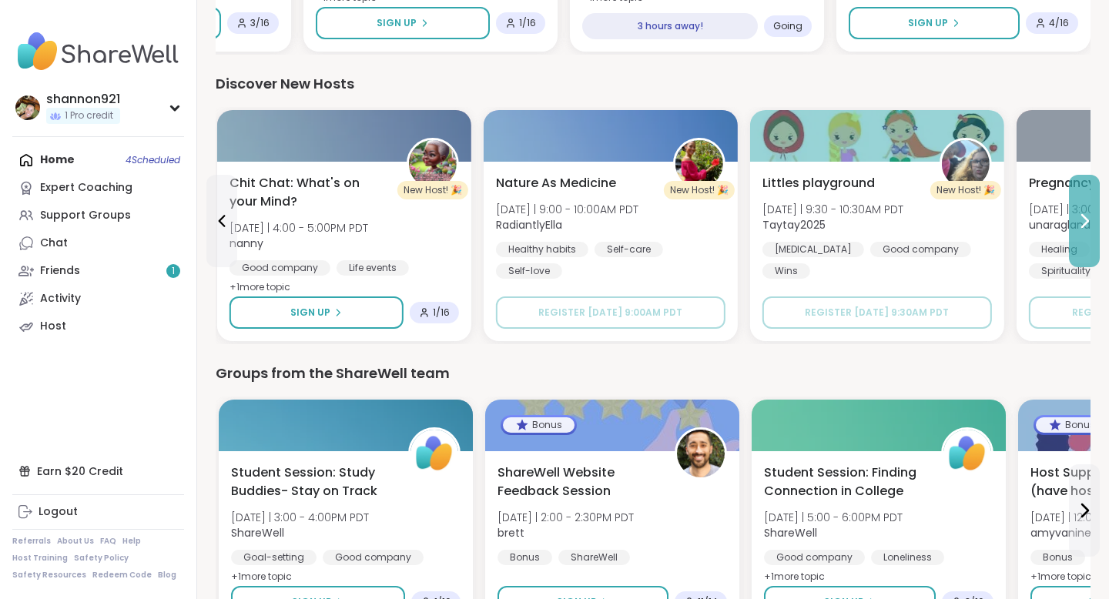
click at [884, 222] on icon at bounding box center [1084, 221] width 18 height 18
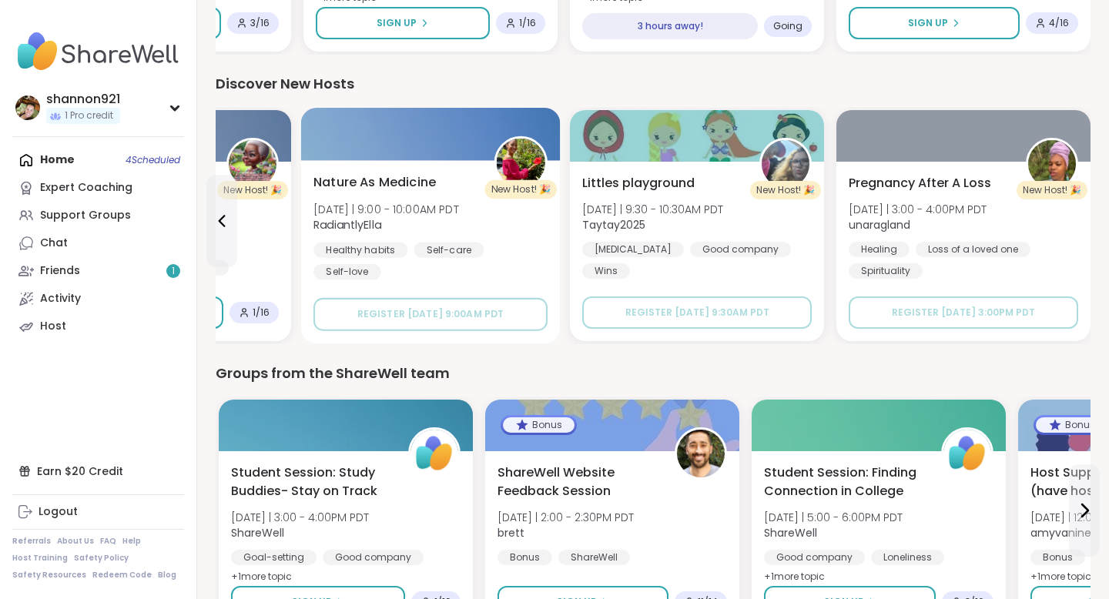
scroll to position [1991, 0]
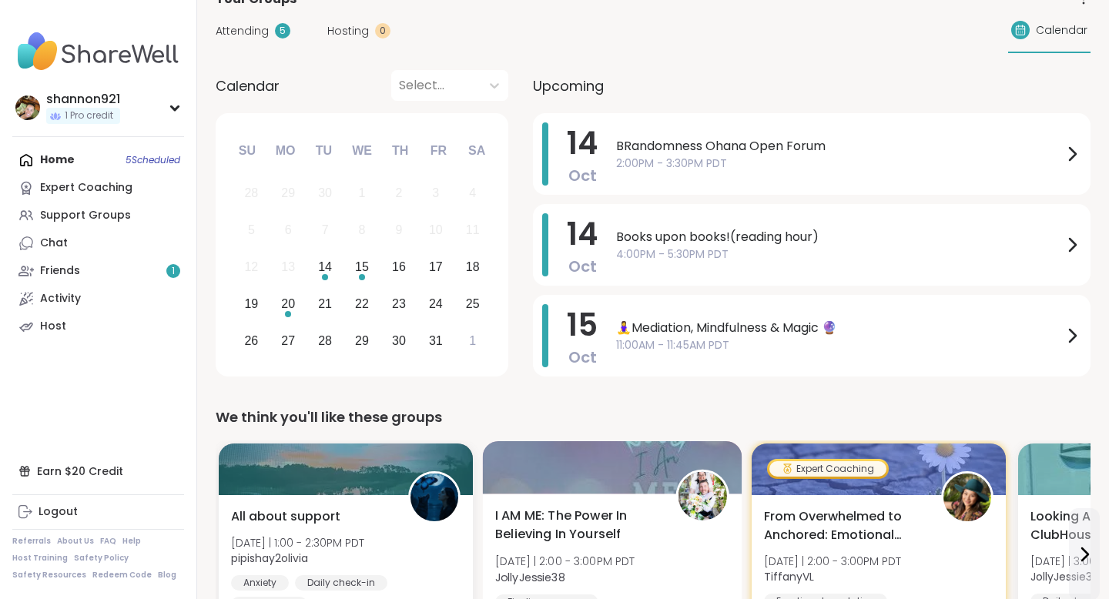
scroll to position [108, 0]
